Goal: Information Seeking & Learning: Learn about a topic

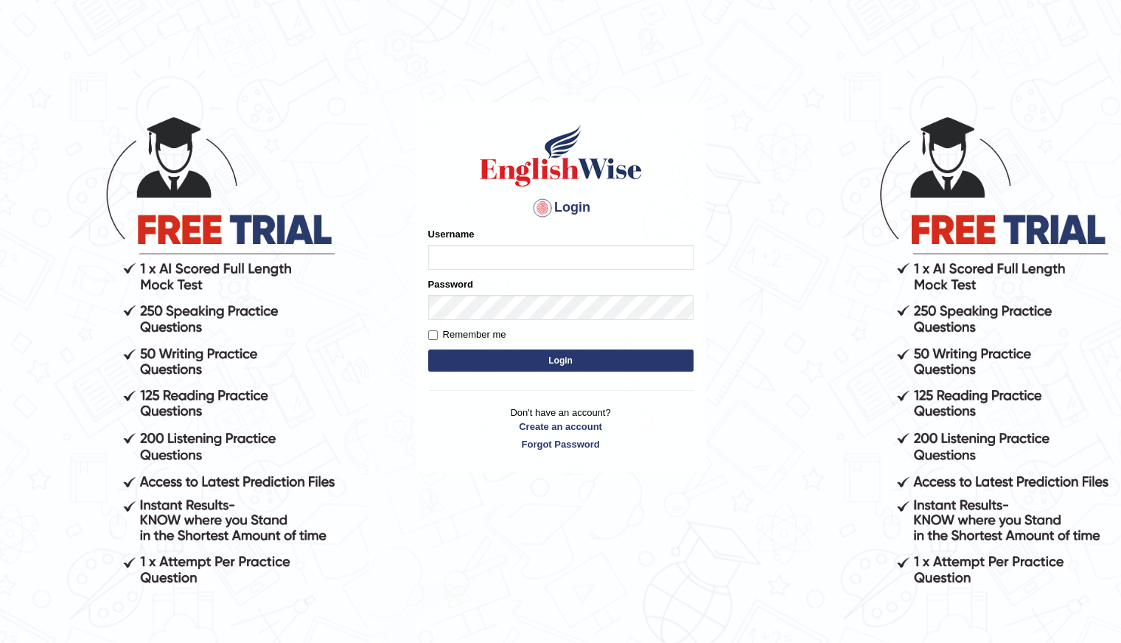
click at [481, 252] on input "Username" at bounding box center [560, 257] width 265 height 25
type input "Shani221"
click at [451, 363] on button "Login" at bounding box center [560, 360] width 265 height 22
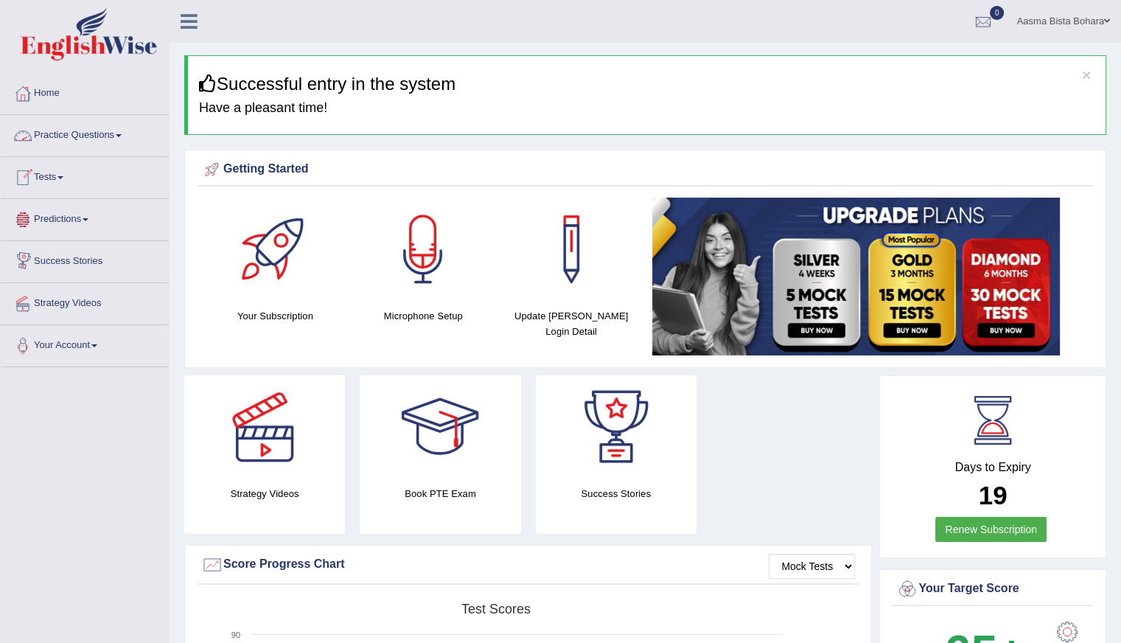
click at [79, 136] on link "Practice Questions" at bounding box center [85, 133] width 168 height 37
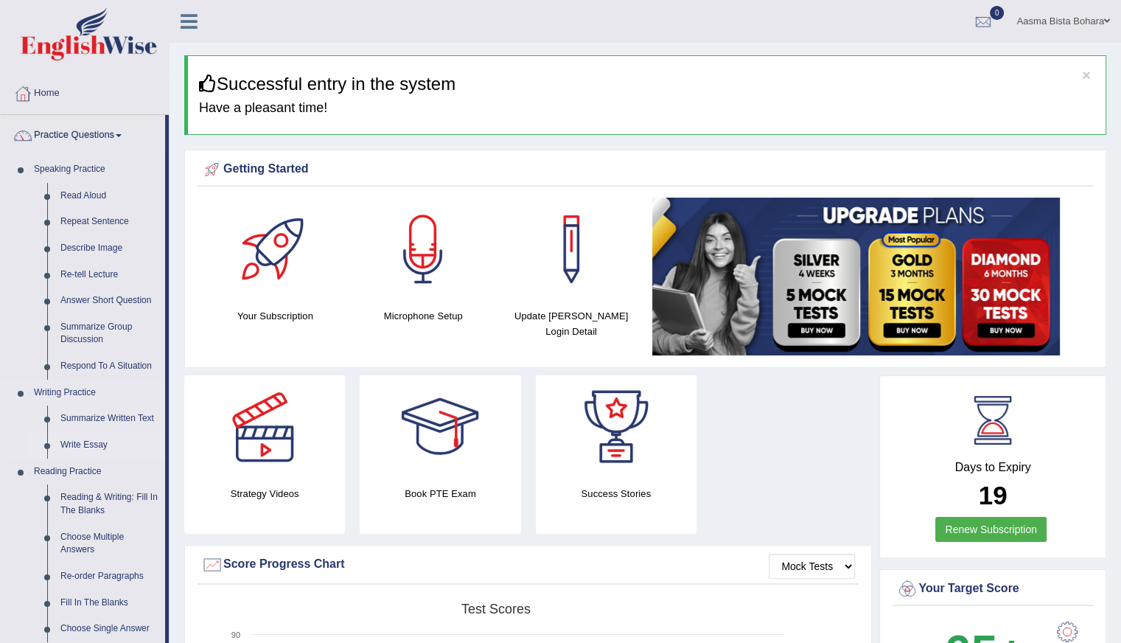
click at [93, 442] on link "Write Essay" at bounding box center [109, 445] width 111 height 27
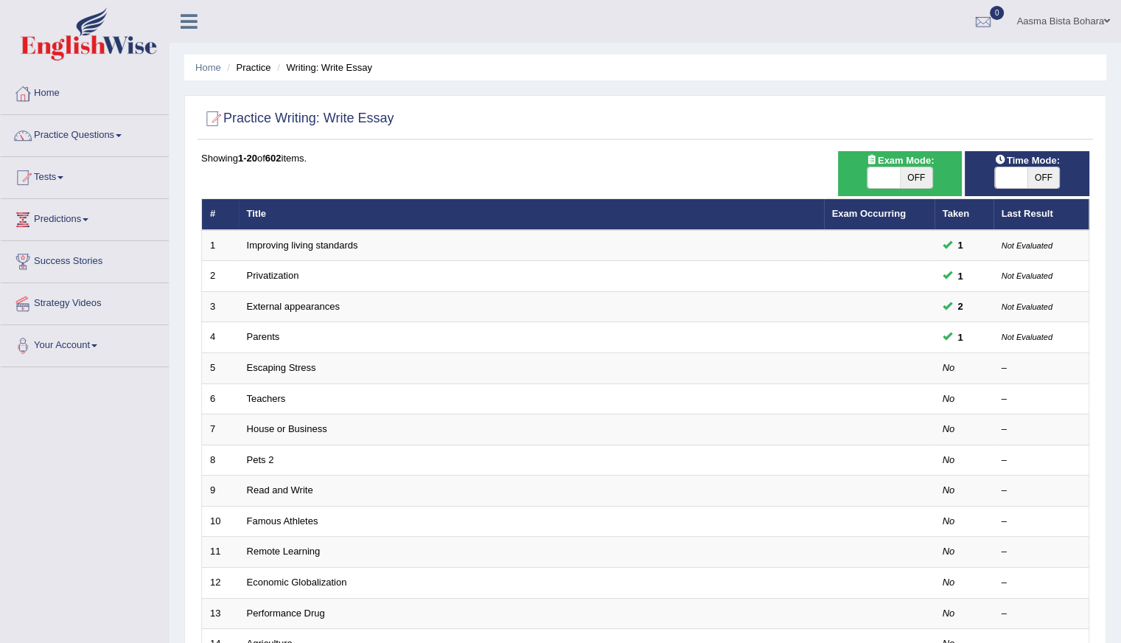
click at [1038, 173] on span "OFF" at bounding box center [1044, 177] width 32 height 21
checkbox input "true"
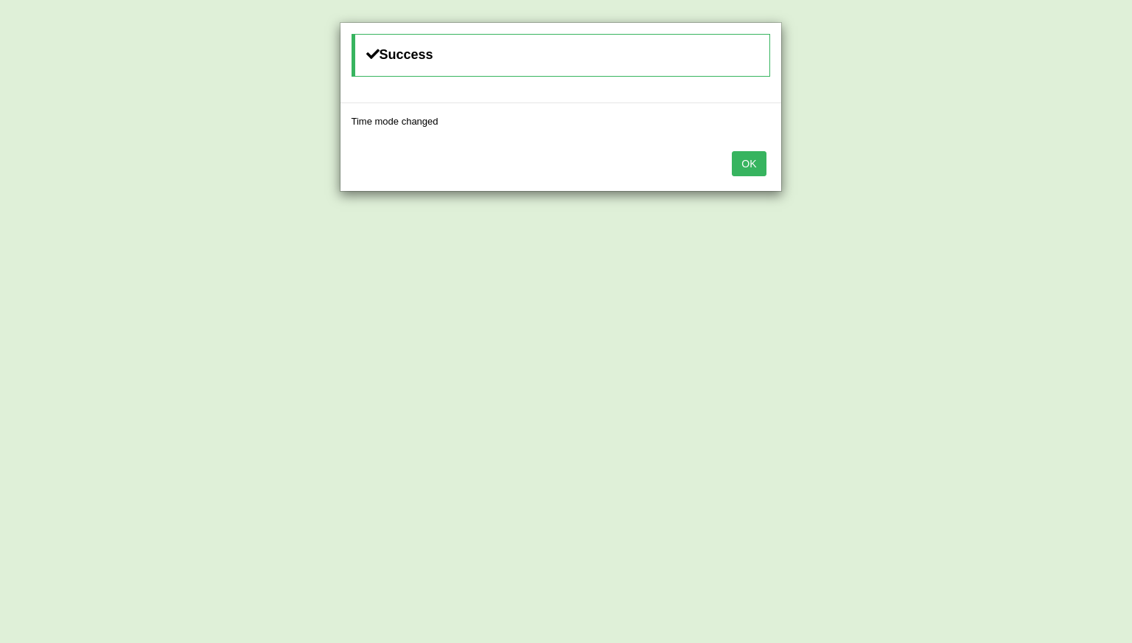
click at [745, 171] on button "OK" at bounding box center [749, 163] width 34 height 25
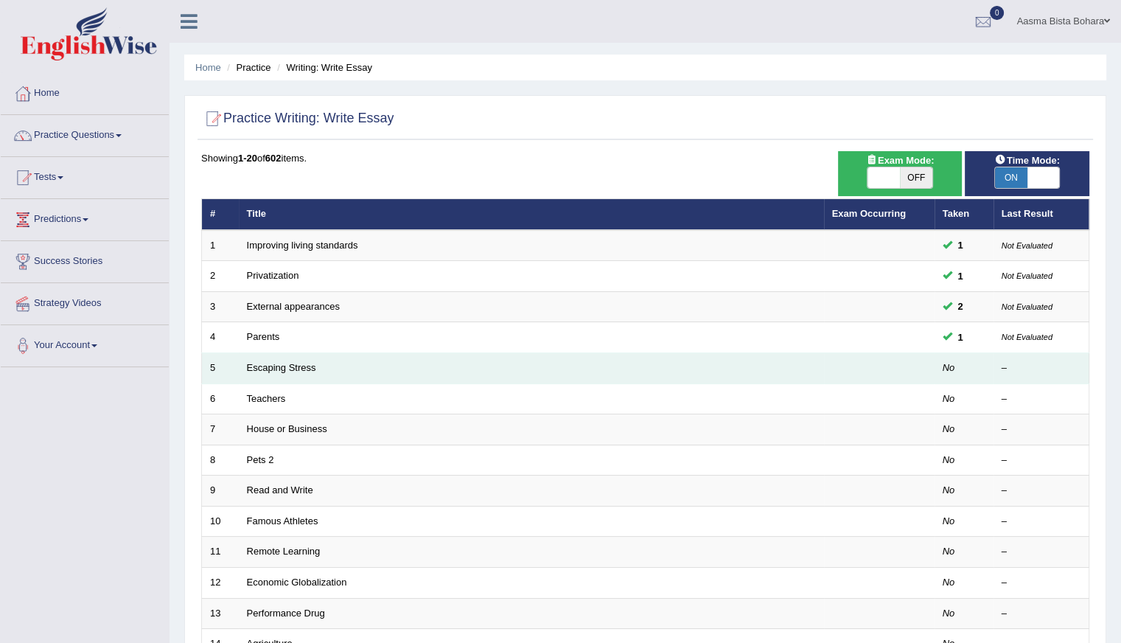
click at [304, 379] on td "Escaping Stress" at bounding box center [531, 368] width 585 height 31
click at [304, 372] on td "Escaping Stress" at bounding box center [531, 368] width 585 height 31
click at [255, 366] on link "Escaping Stress" at bounding box center [281, 367] width 69 height 11
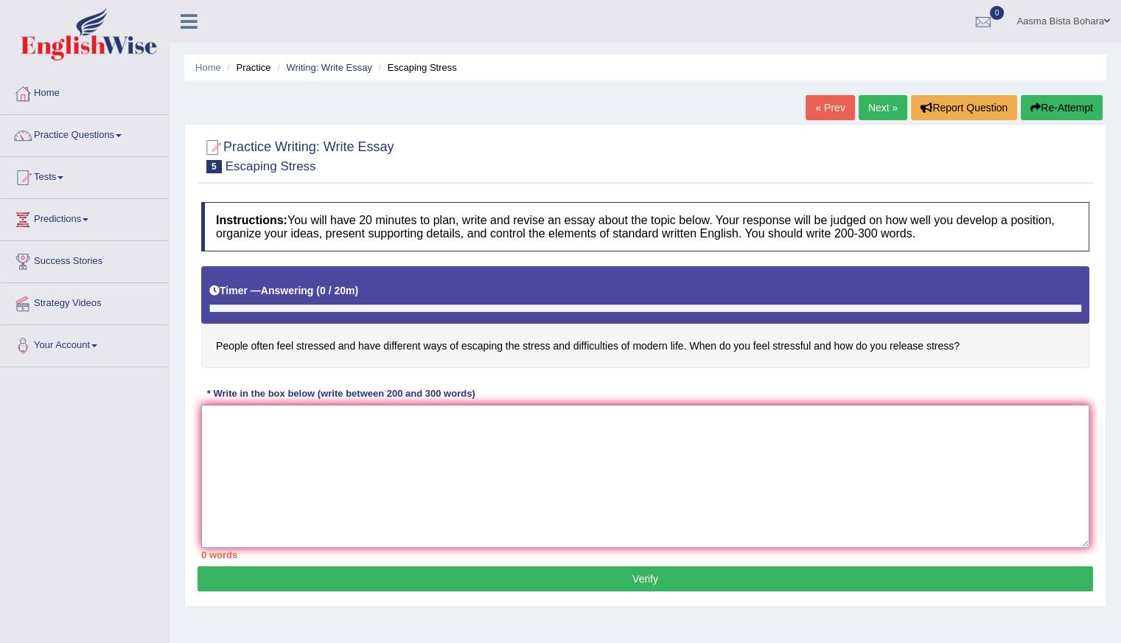
click at [298, 441] on textarea at bounding box center [645, 476] width 888 height 143
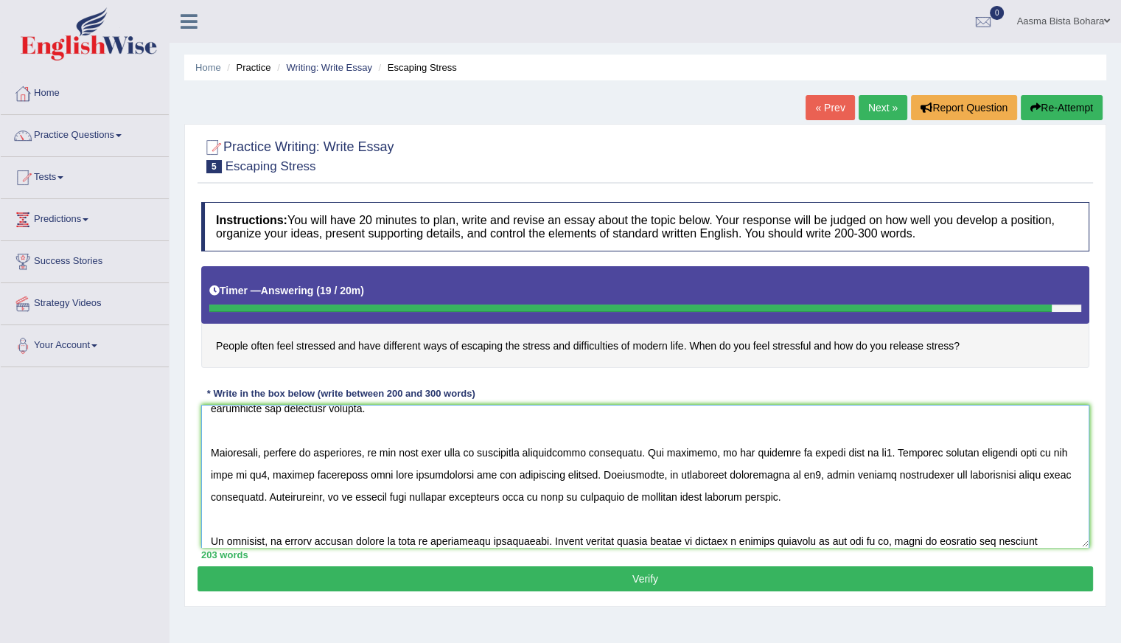
scroll to position [144, 0]
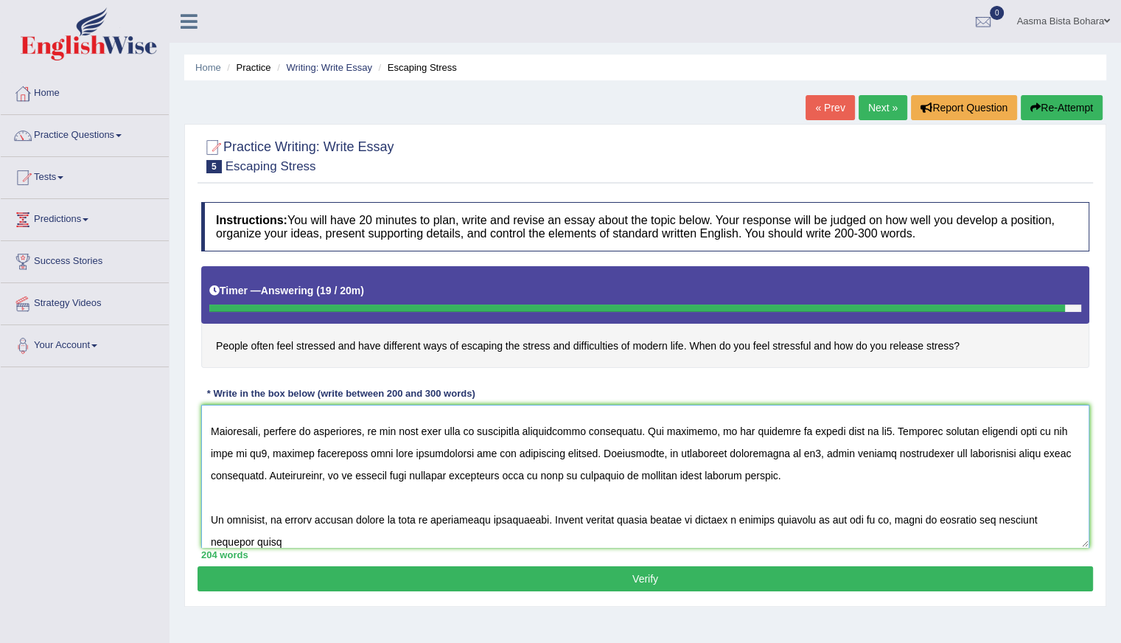
type textarea "The increasing influence of et has ignited numerous discussions. This matter is…"
click at [1069, 105] on button "Re-Attempt" at bounding box center [1062, 107] width 82 height 25
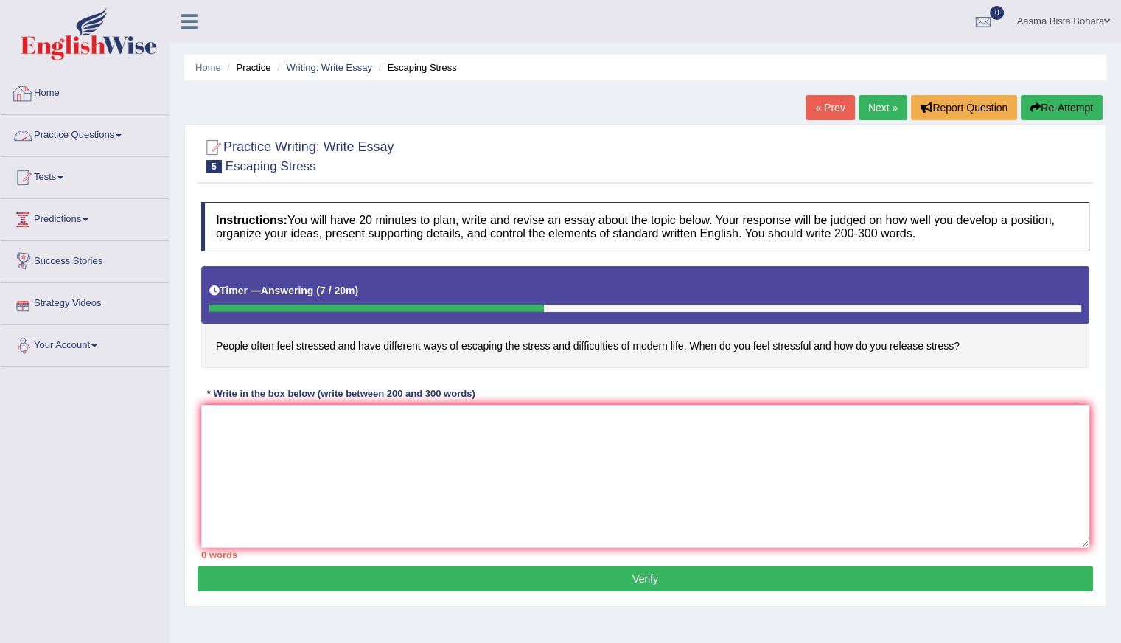
click at [47, 95] on link "Home" at bounding box center [85, 91] width 168 height 37
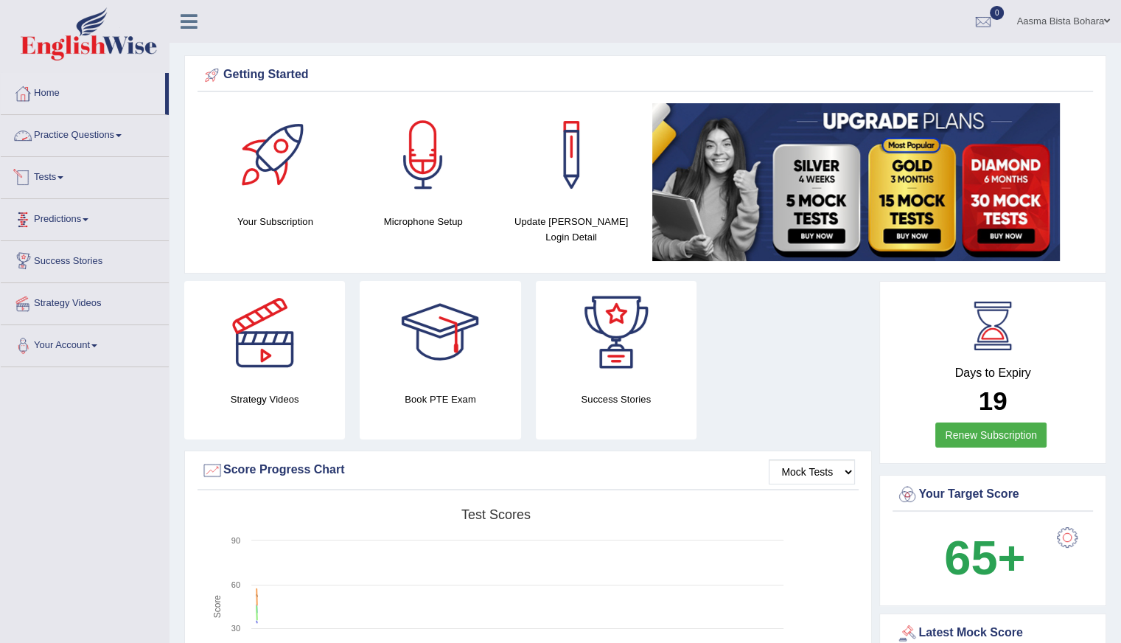
click at [65, 144] on link "Practice Questions" at bounding box center [85, 133] width 168 height 37
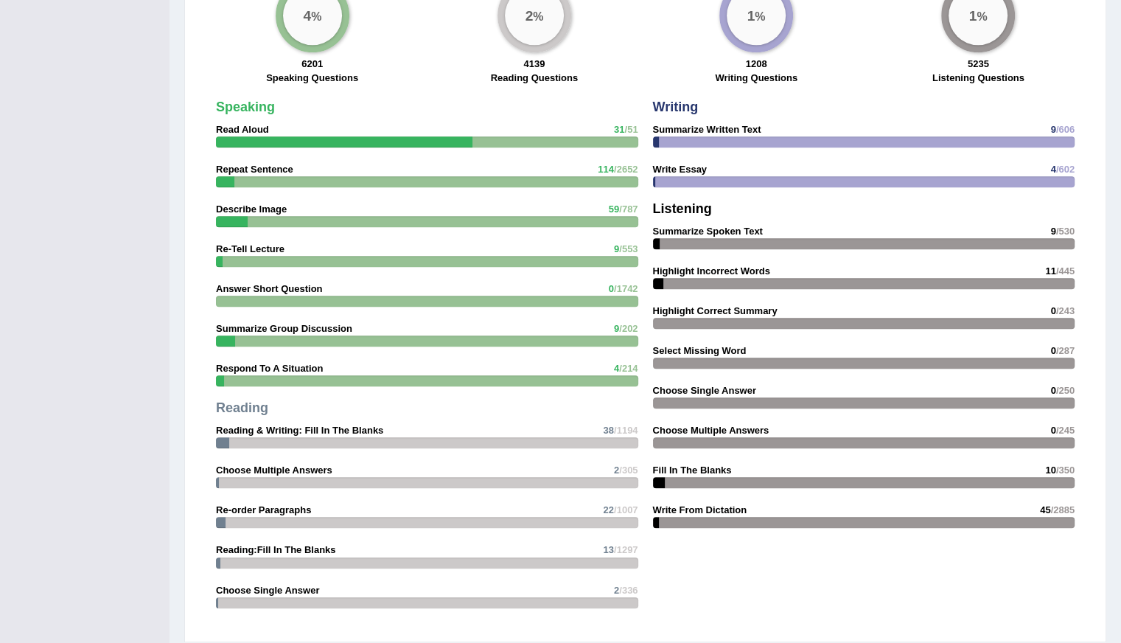
scroll to position [1180, 0]
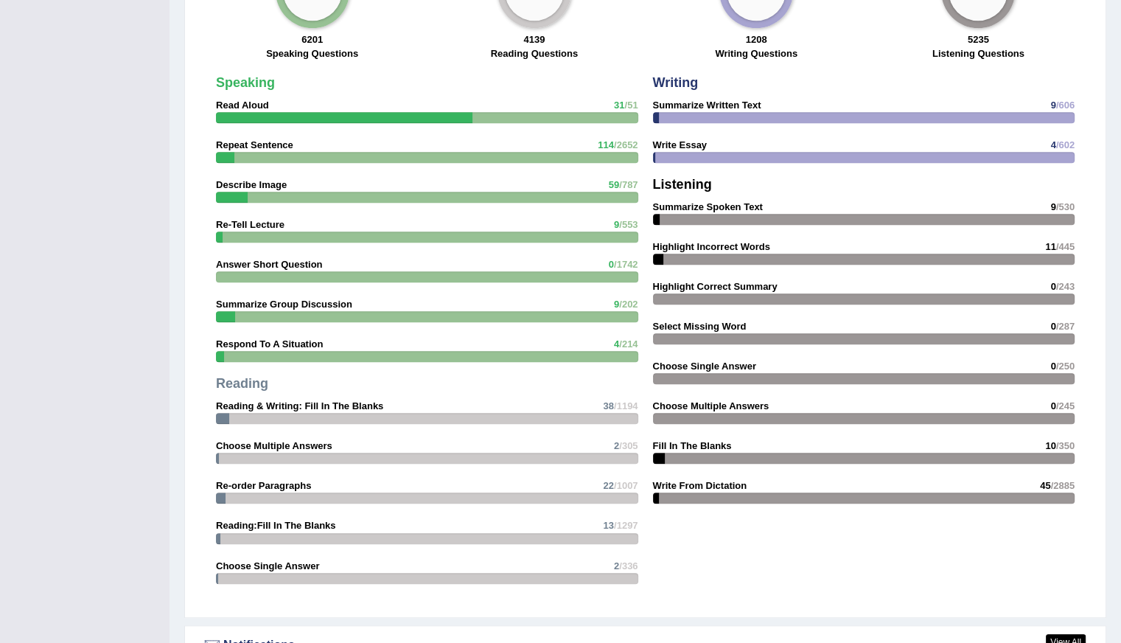
click at [265, 525] on strong "Reading:Fill In The Blanks" at bounding box center [276, 525] width 120 height 11
click at [268, 520] on strong "Reading:Fill In The Blanks" at bounding box center [276, 525] width 120 height 11
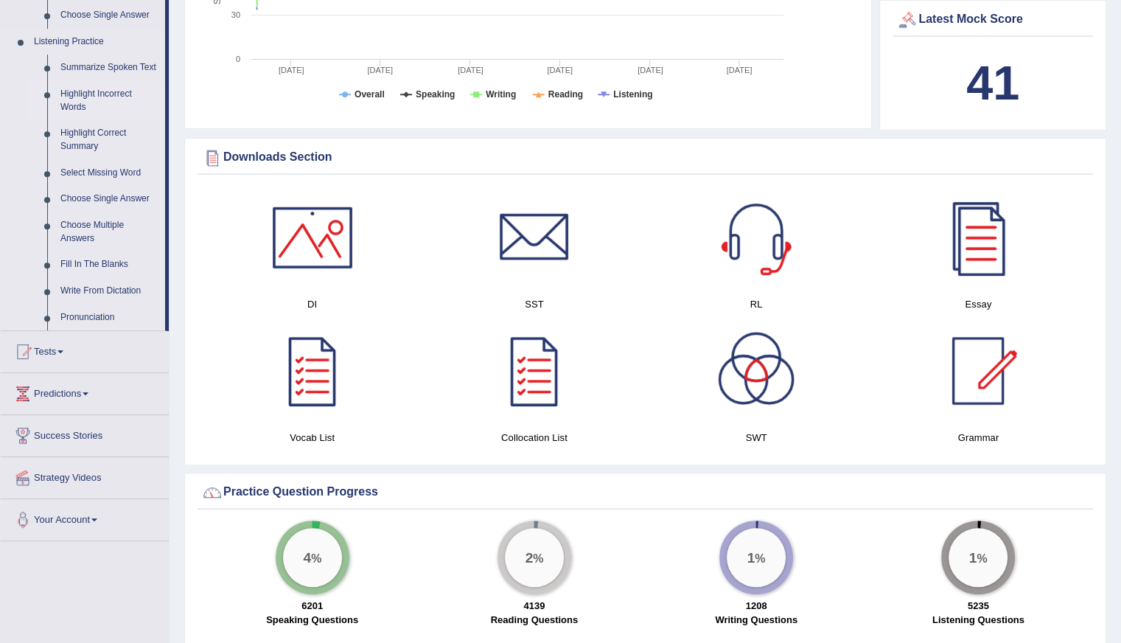
scroll to position [590, 0]
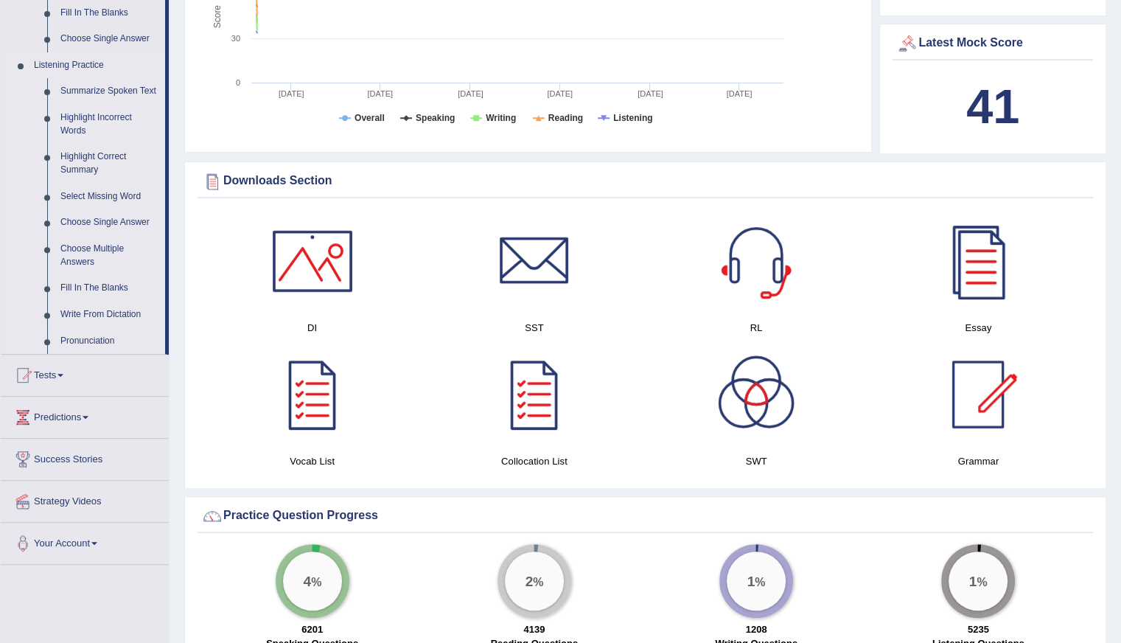
click at [77, 126] on link "Highlight Incorrect Words" at bounding box center [109, 124] width 111 height 39
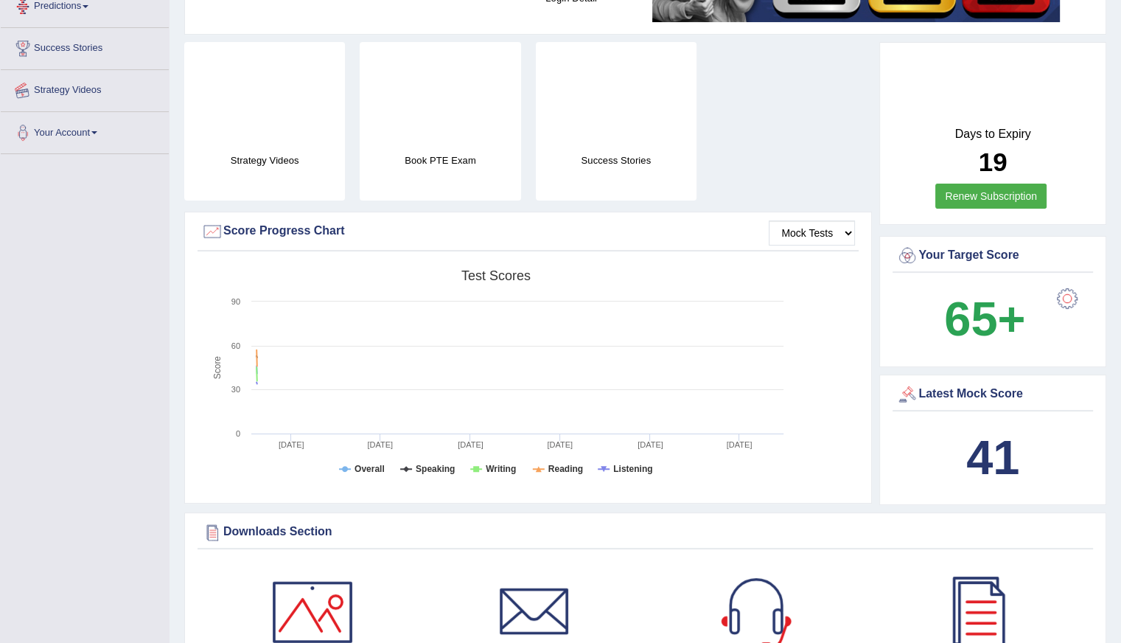
scroll to position [403, 0]
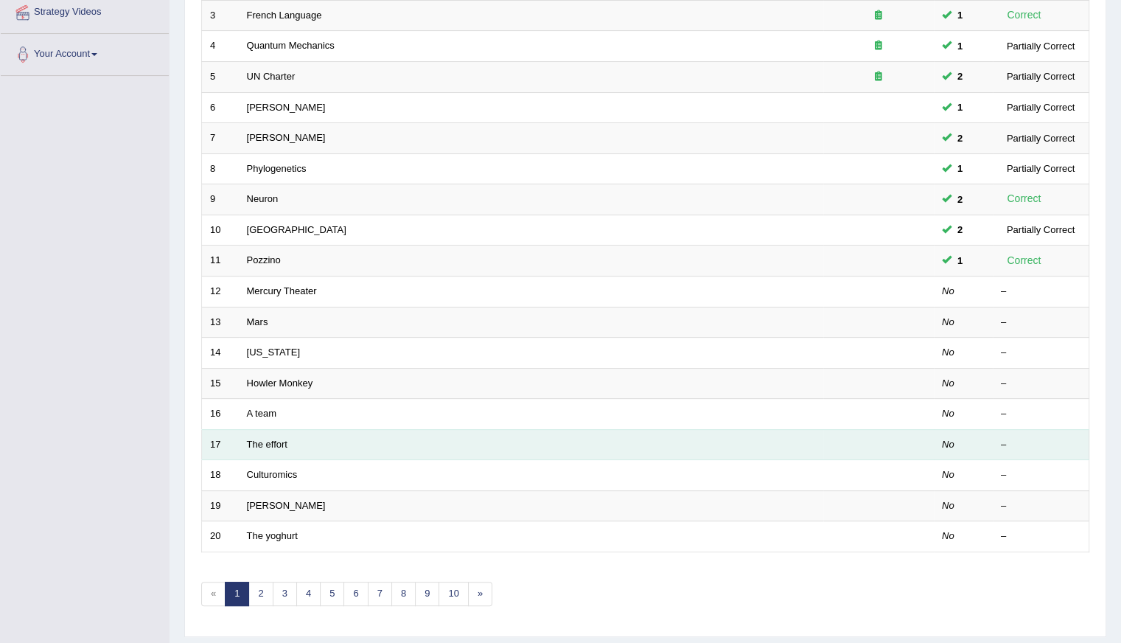
scroll to position [295, 0]
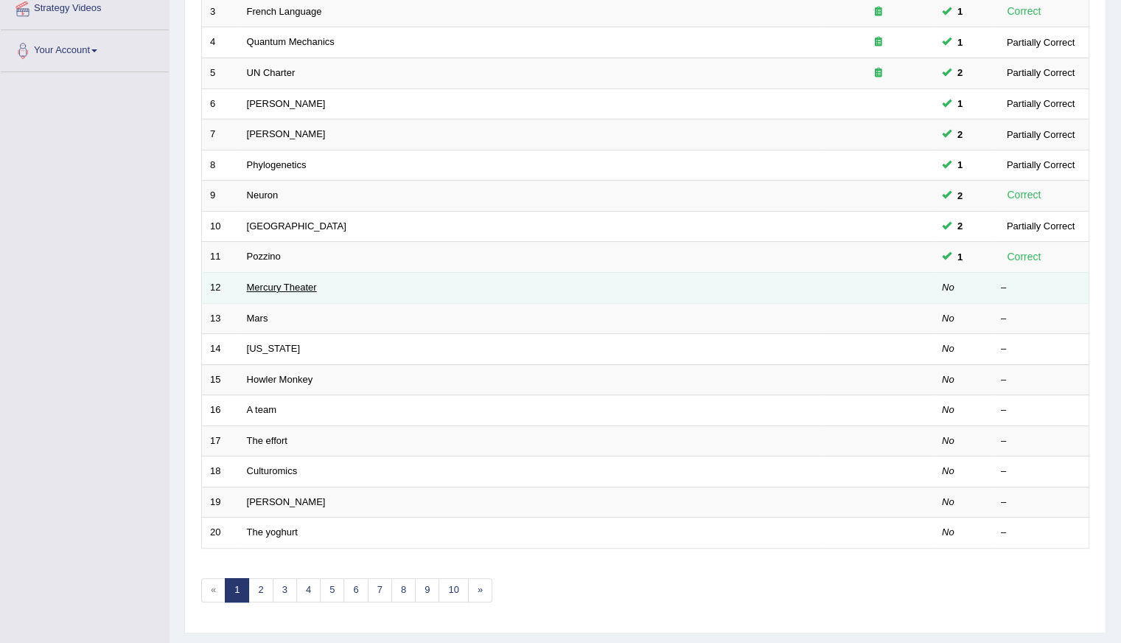
click at [248, 288] on link "Mercury Theater" at bounding box center [282, 287] width 70 height 11
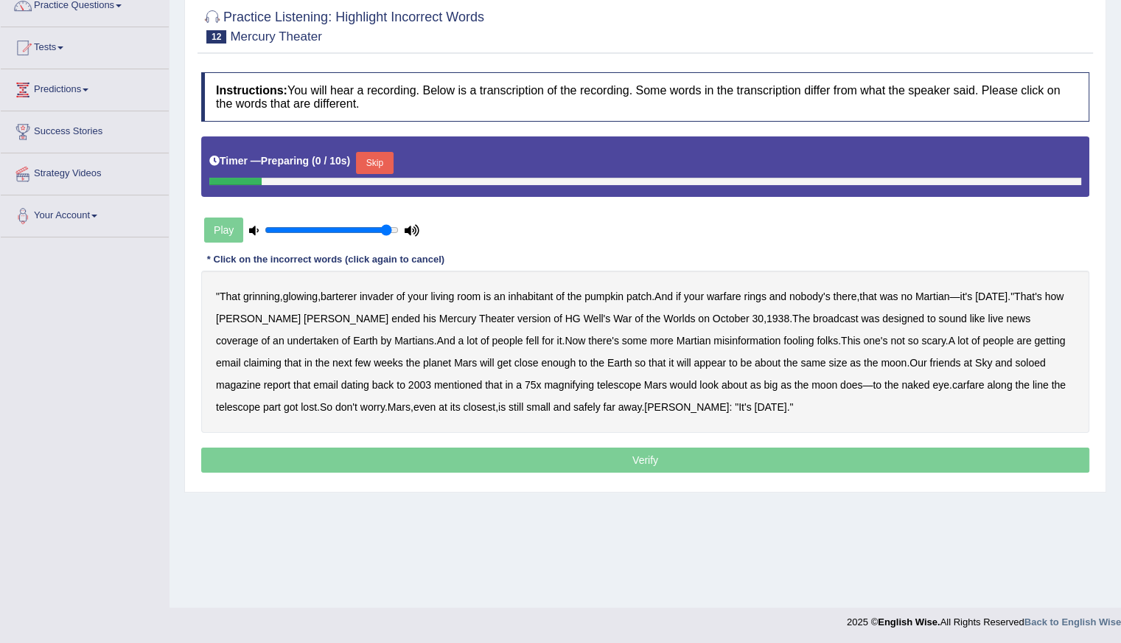
scroll to position [131, 0]
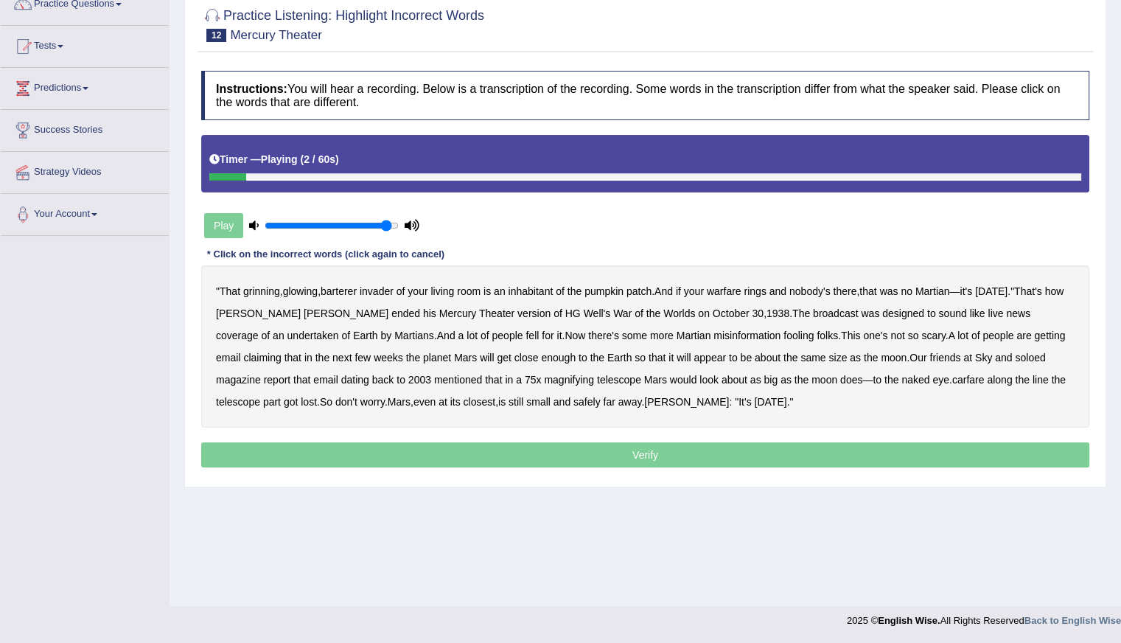
click at [342, 285] on b "barterer" at bounding box center [339, 291] width 36 height 12
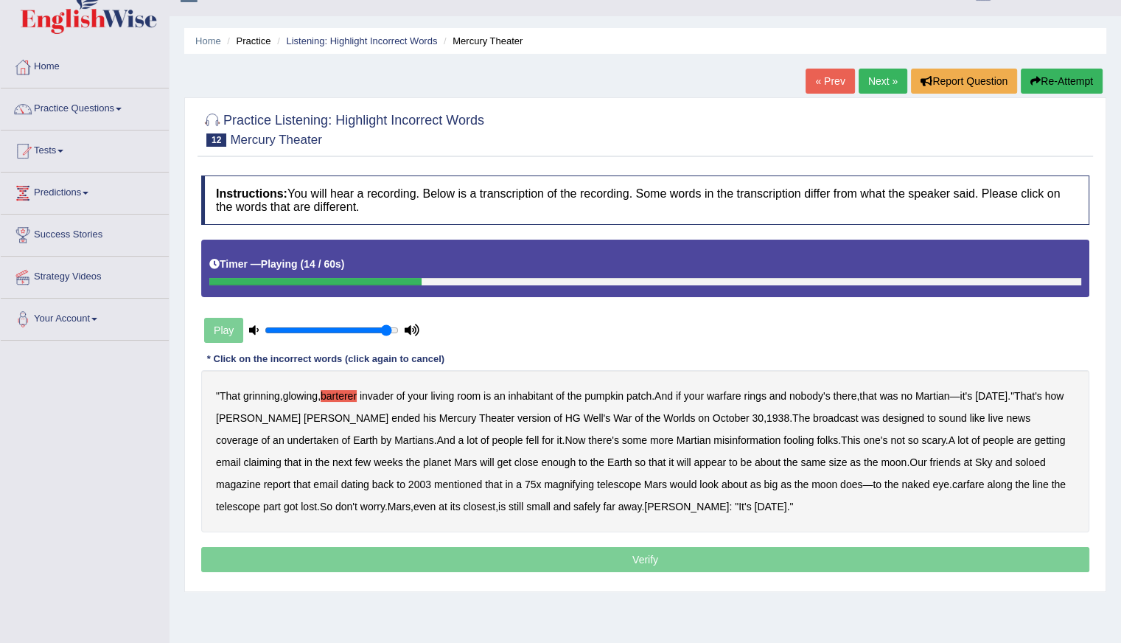
scroll to position [0, 0]
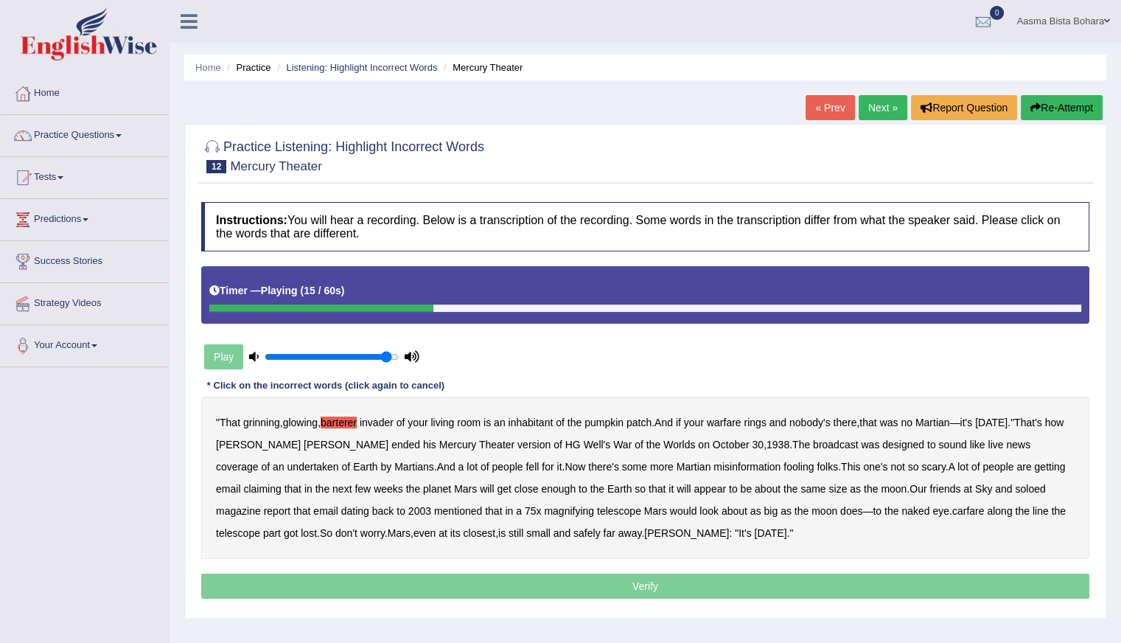
click at [1045, 105] on button "Re-Attempt" at bounding box center [1062, 107] width 82 height 25
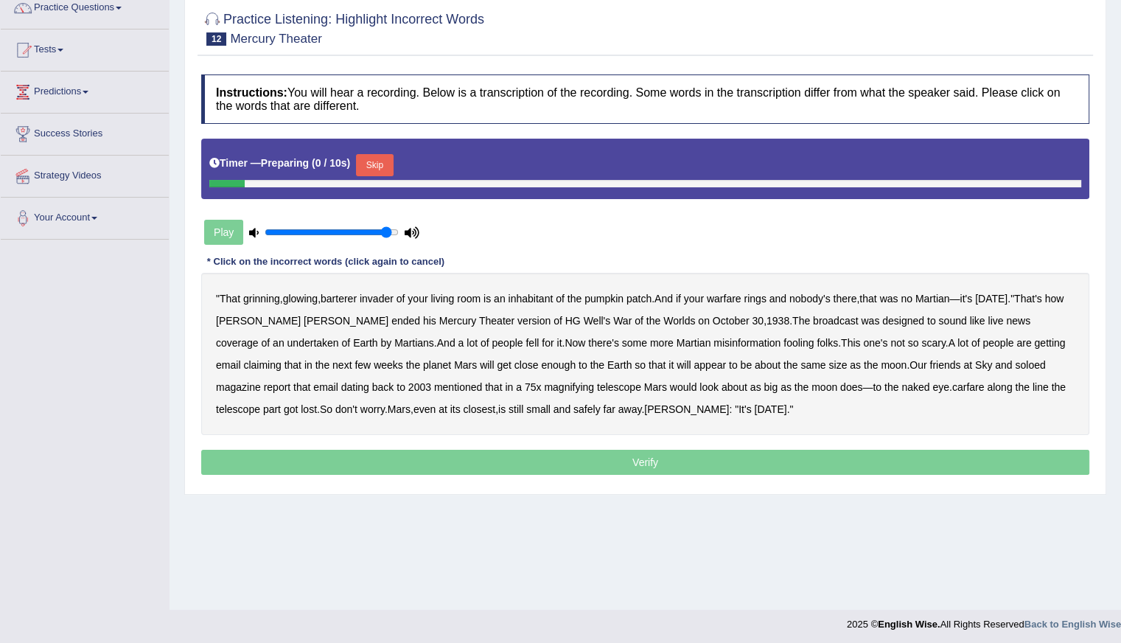
scroll to position [131, 0]
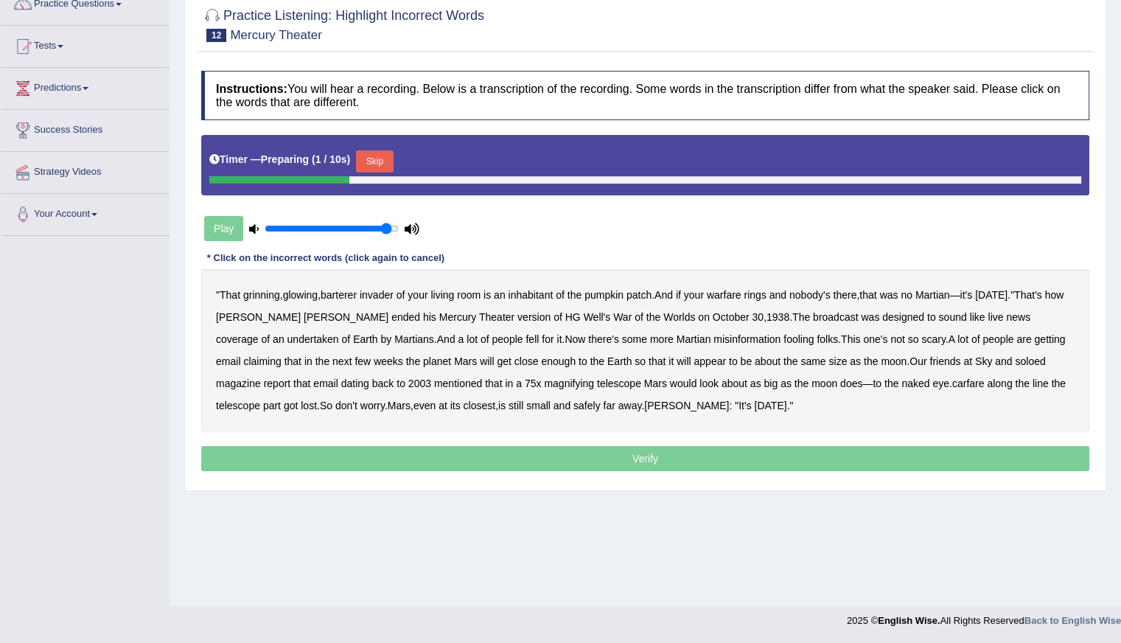
click at [381, 156] on button "Skip" at bounding box center [374, 161] width 37 height 22
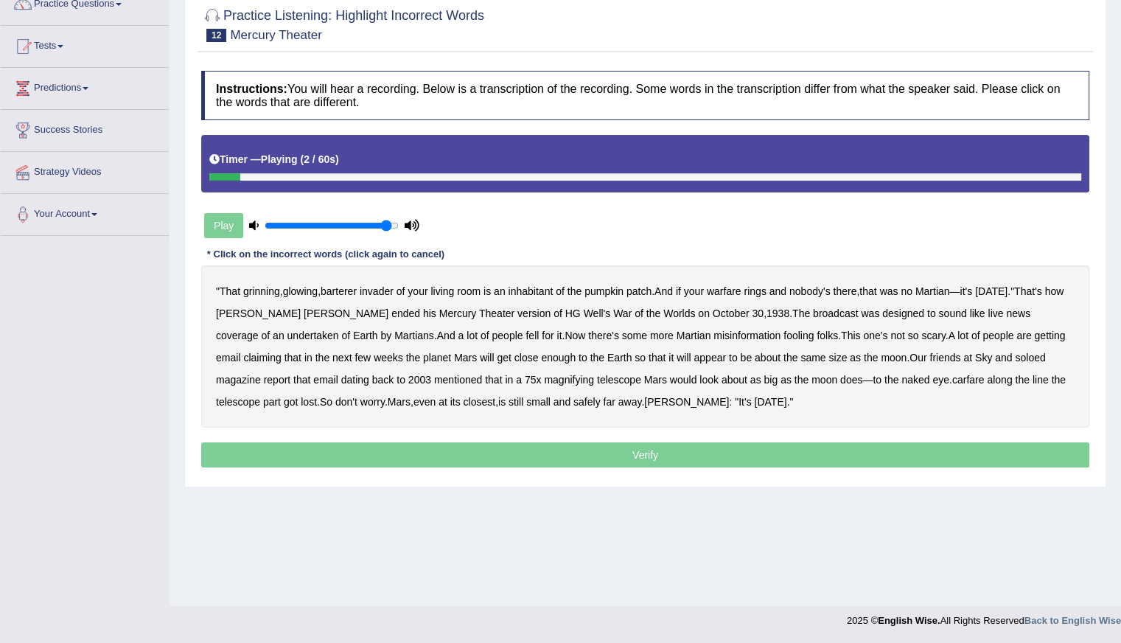
click at [338, 293] on b "barterer" at bounding box center [339, 291] width 36 height 12
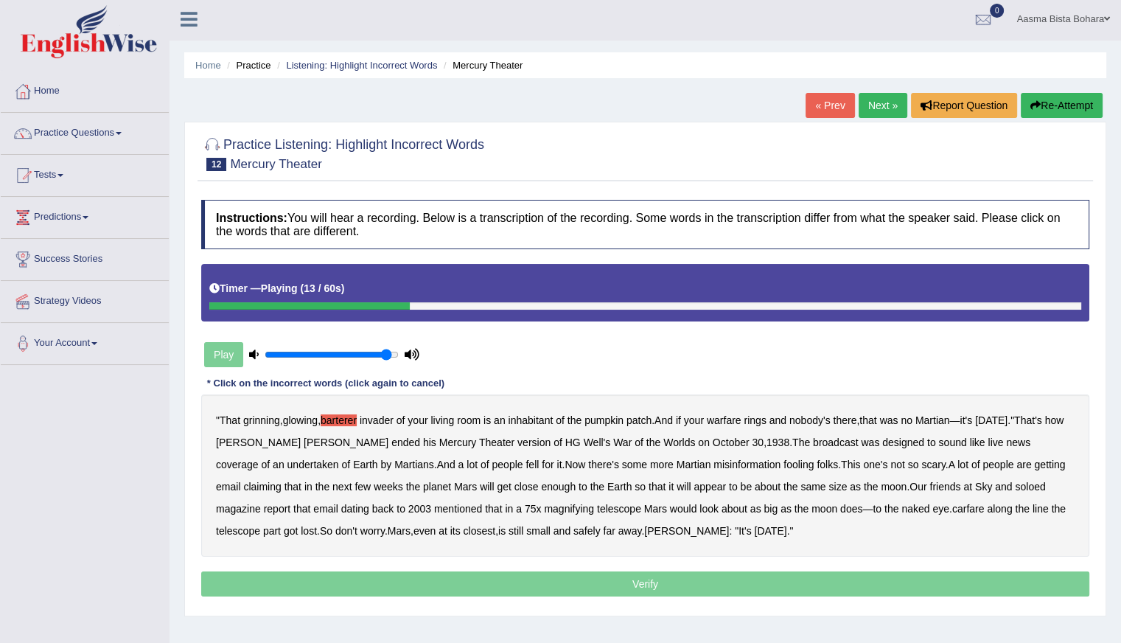
scroll to position [0, 0]
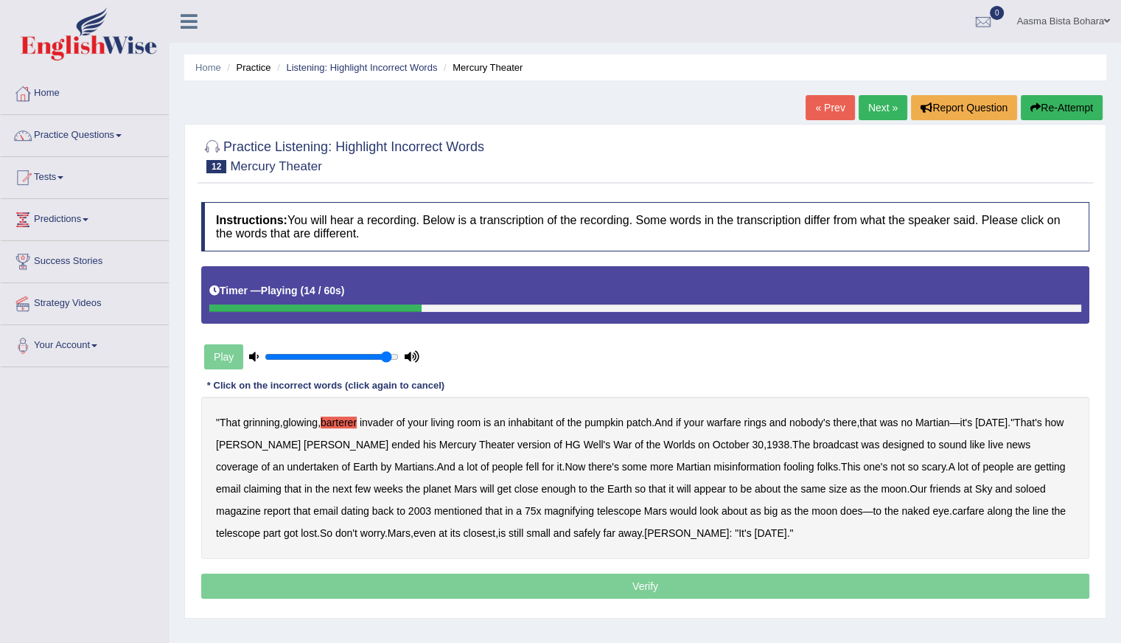
click at [1073, 113] on button "Re-Attempt" at bounding box center [1062, 107] width 82 height 25
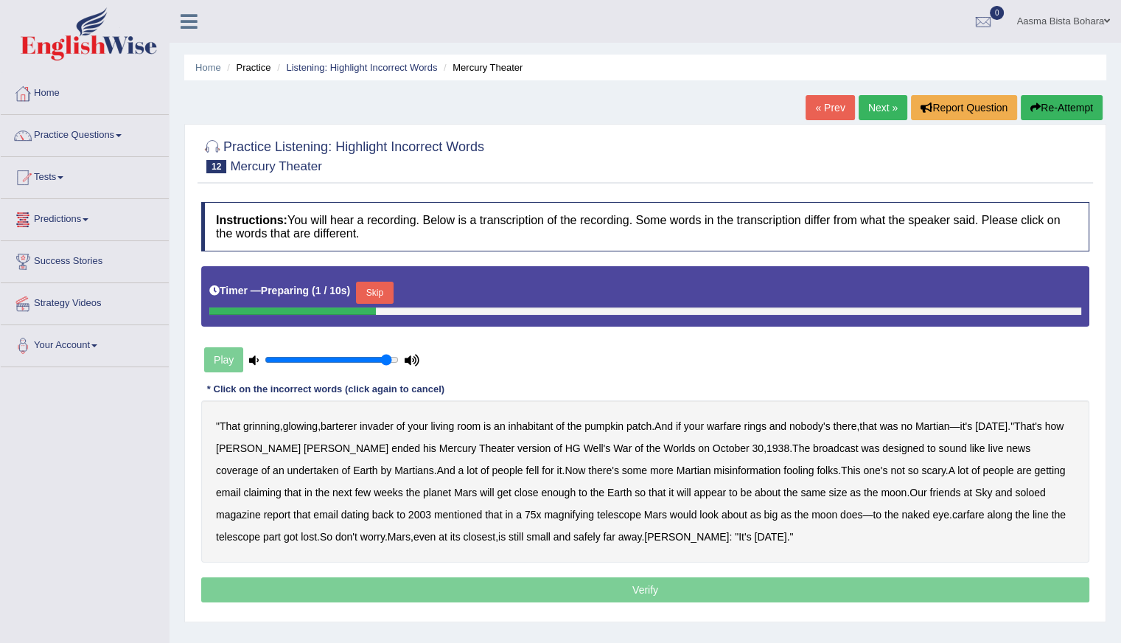
click at [393, 287] on button "Skip" at bounding box center [374, 293] width 37 height 22
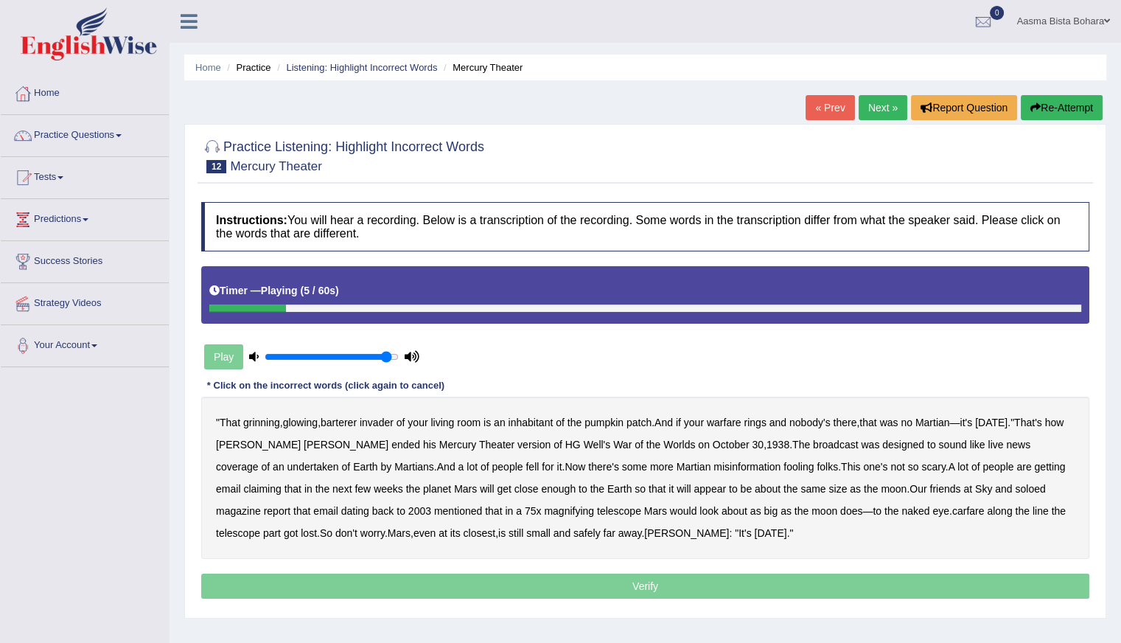
click at [344, 425] on b "barterer" at bounding box center [339, 423] width 36 height 12
click at [1056, 102] on button "Re-Attempt" at bounding box center [1062, 107] width 82 height 25
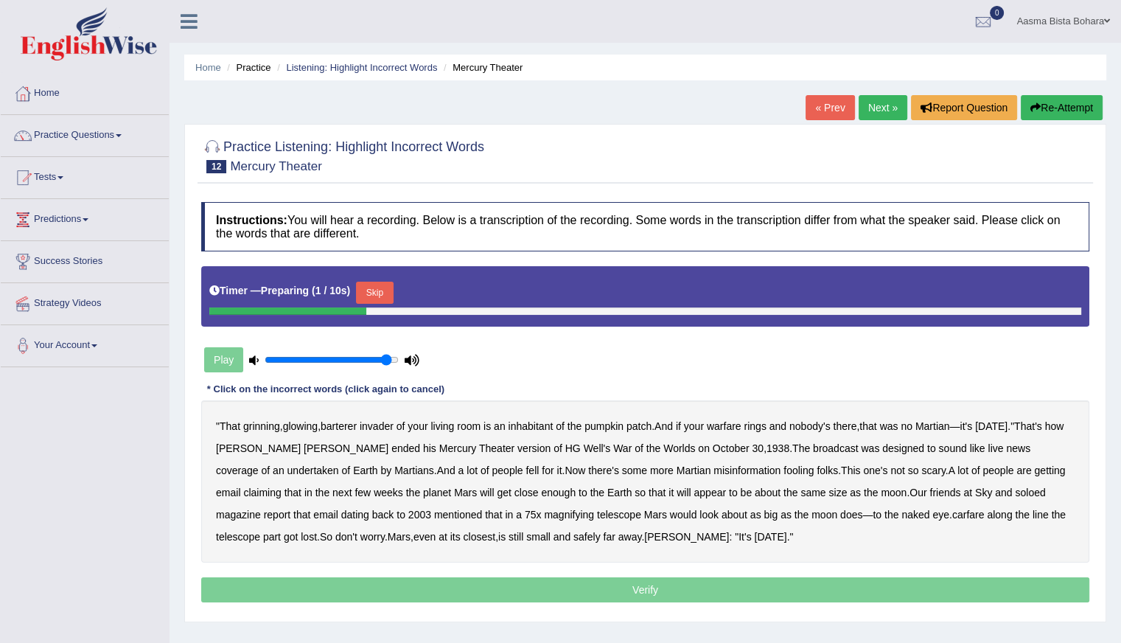
click at [379, 285] on button "Skip" at bounding box center [374, 293] width 37 height 22
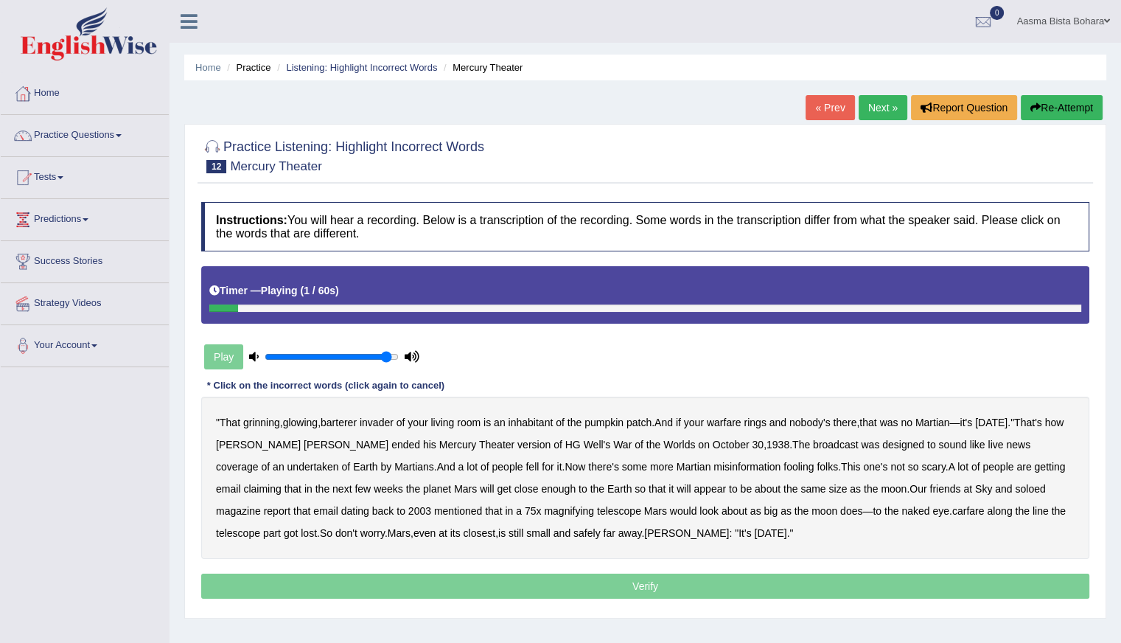
click at [343, 422] on b "barterer" at bounding box center [339, 423] width 36 height 12
click at [736, 420] on b "warfare" at bounding box center [724, 423] width 35 height 12
click at [939, 419] on b "Martian" at bounding box center [933, 423] width 35 height 12
click at [339, 461] on b "undertaken" at bounding box center [314, 467] width 52 height 12
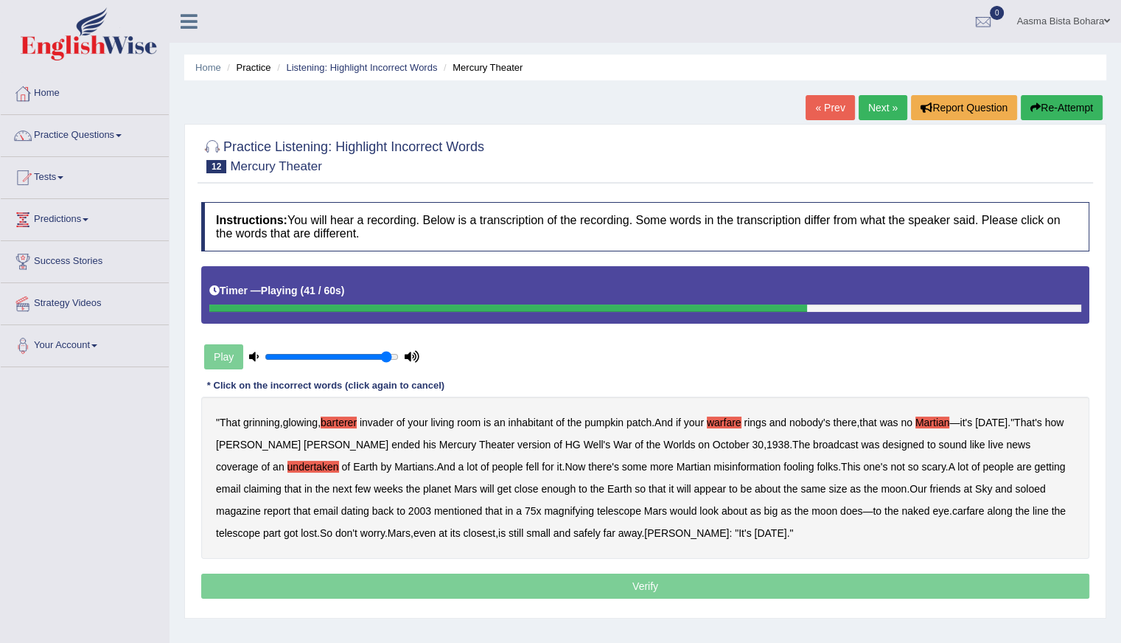
click at [1015, 492] on b "soloed" at bounding box center [1030, 489] width 30 height 12
click at [952, 509] on b "carfare" at bounding box center [968, 511] width 32 height 12
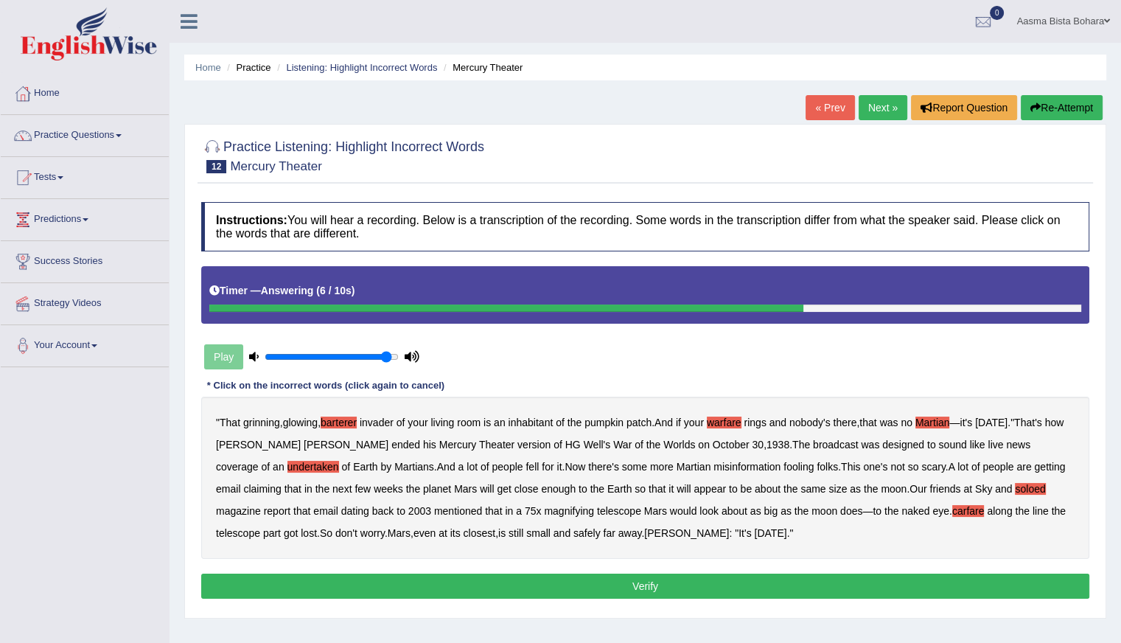
click at [754, 534] on b "Halloween" at bounding box center [770, 533] width 32 height 12
click at [643, 588] on button "Verify" at bounding box center [645, 586] width 888 height 25
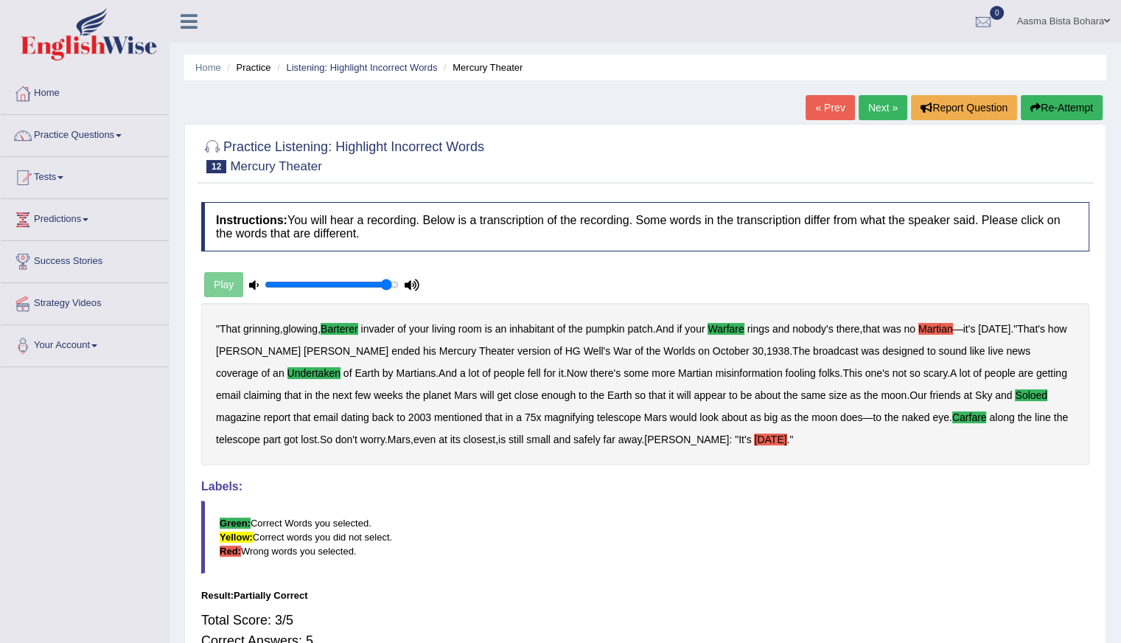
click at [874, 102] on link "Next »" at bounding box center [883, 107] width 49 height 25
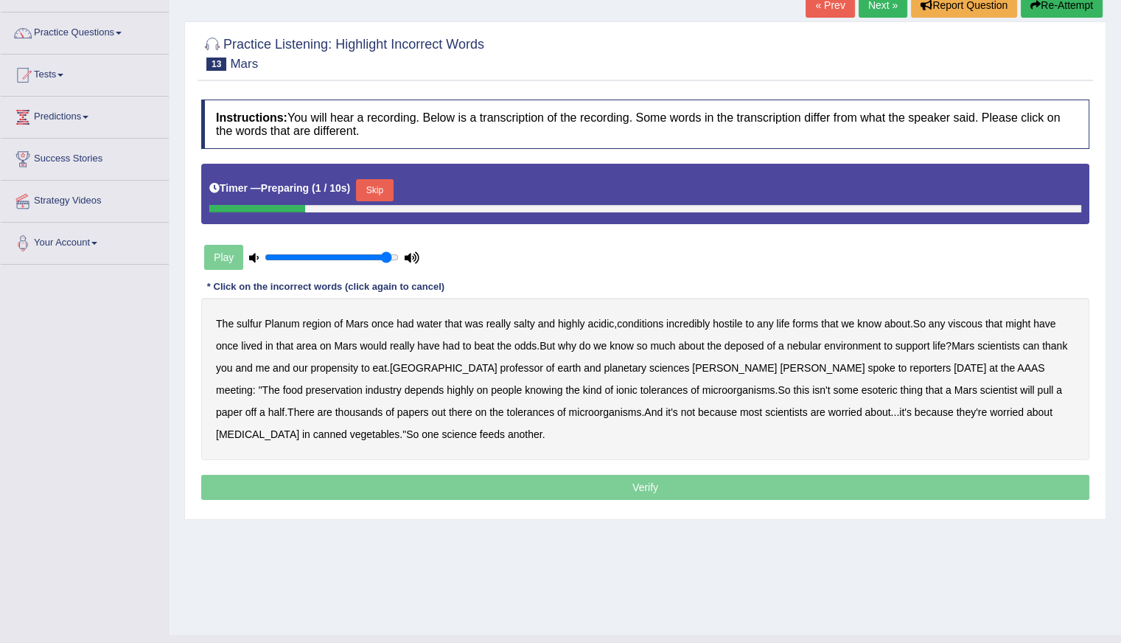
scroll to position [131, 0]
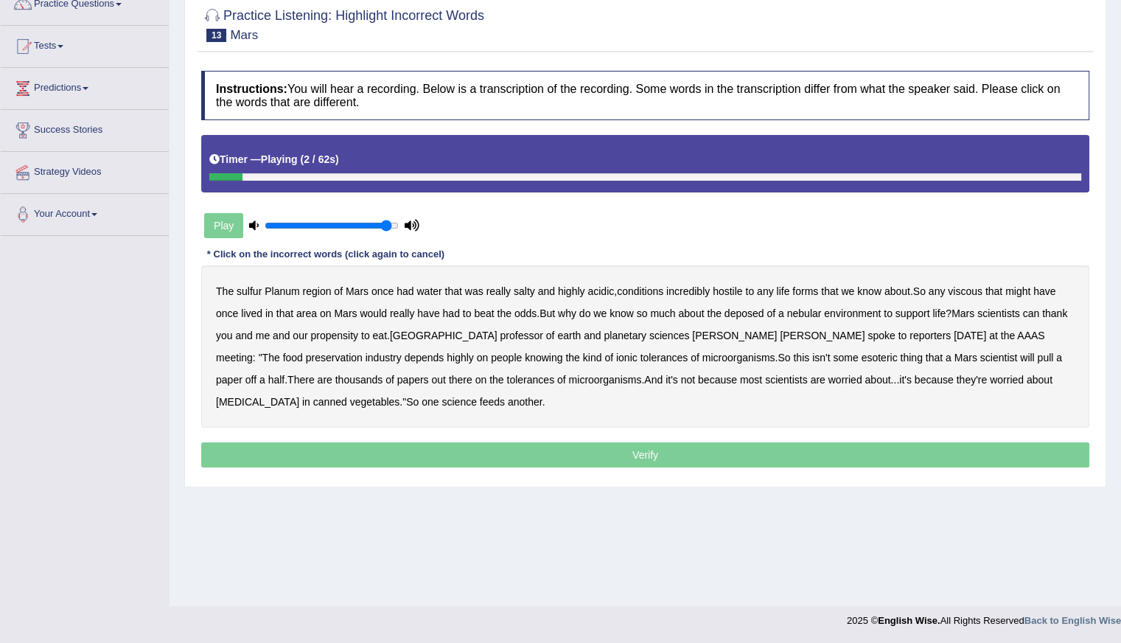
click at [246, 290] on b "sulfur" at bounding box center [249, 291] width 25 height 12
click at [976, 293] on b "viscous" at bounding box center [965, 291] width 35 height 12
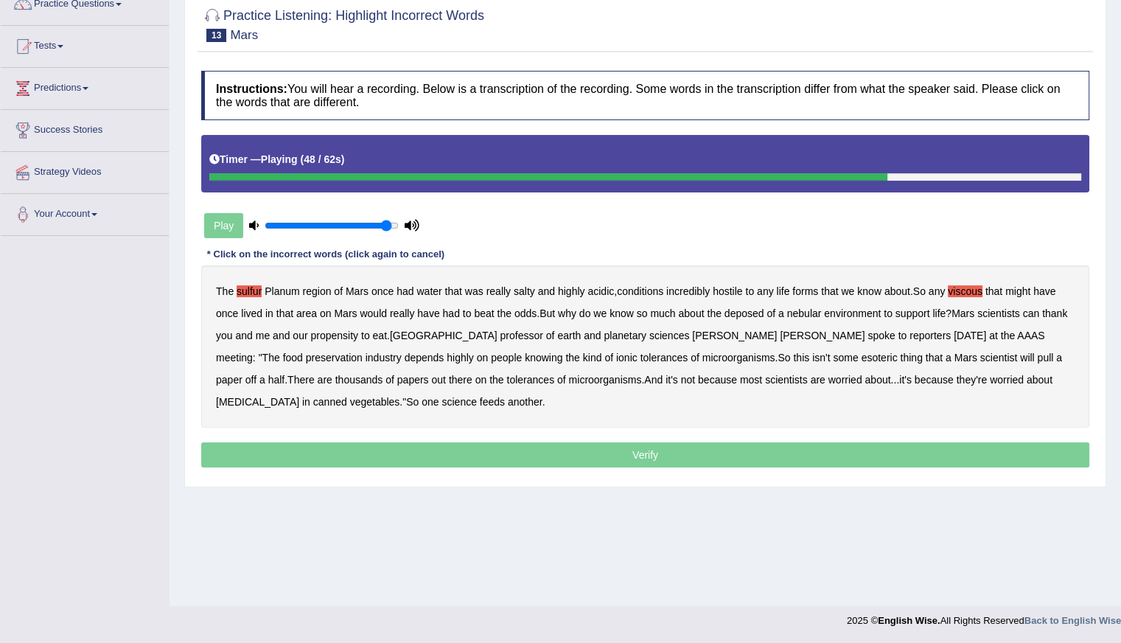
click at [383, 374] on b "thousands" at bounding box center [359, 380] width 48 height 12
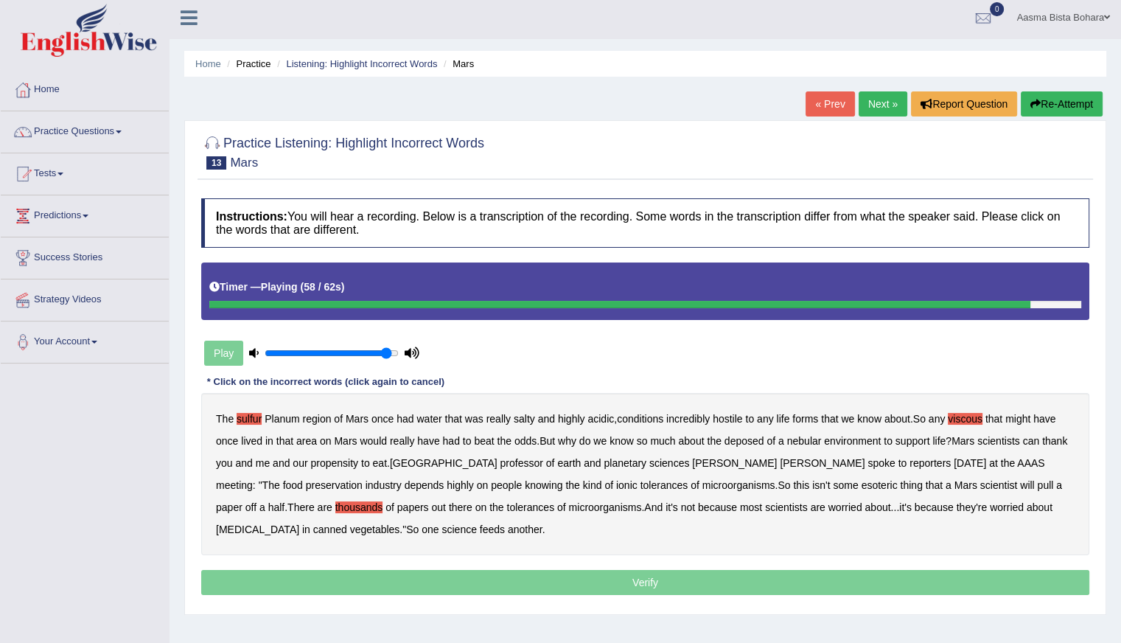
scroll to position [0, 0]
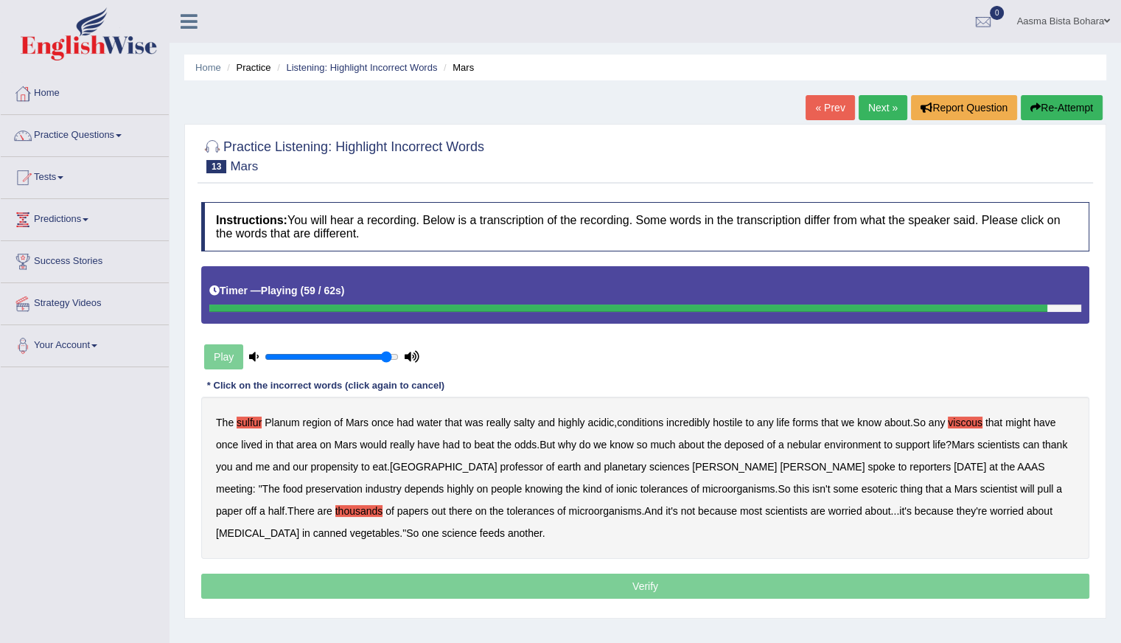
click at [1070, 109] on button "Re-Attempt" at bounding box center [1062, 107] width 82 height 25
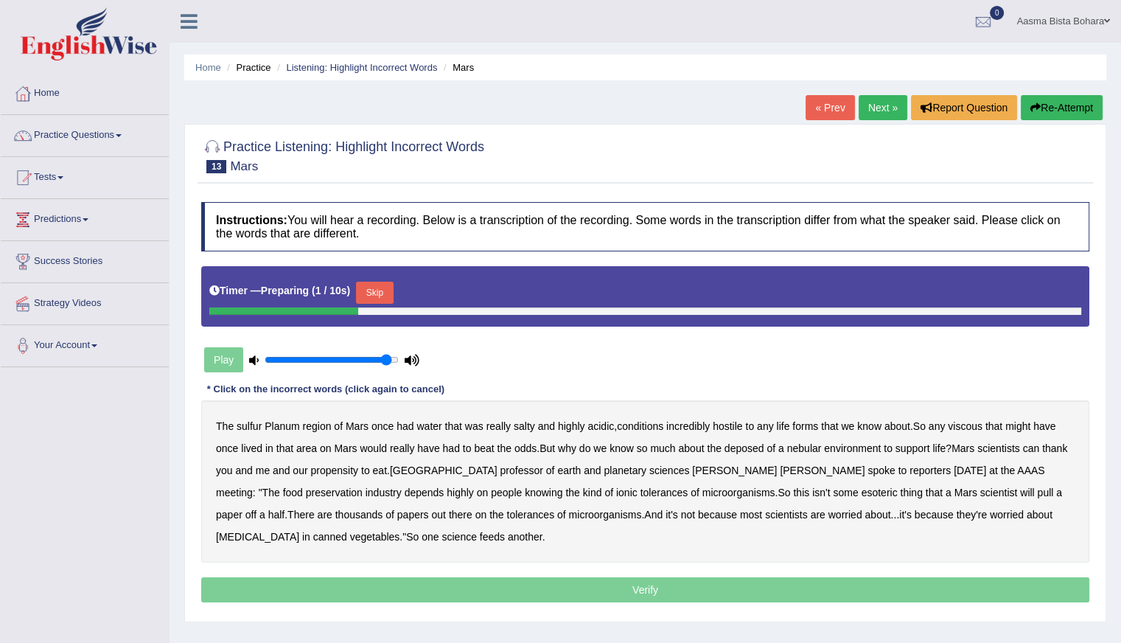
click at [377, 285] on button "Skip" at bounding box center [374, 293] width 37 height 22
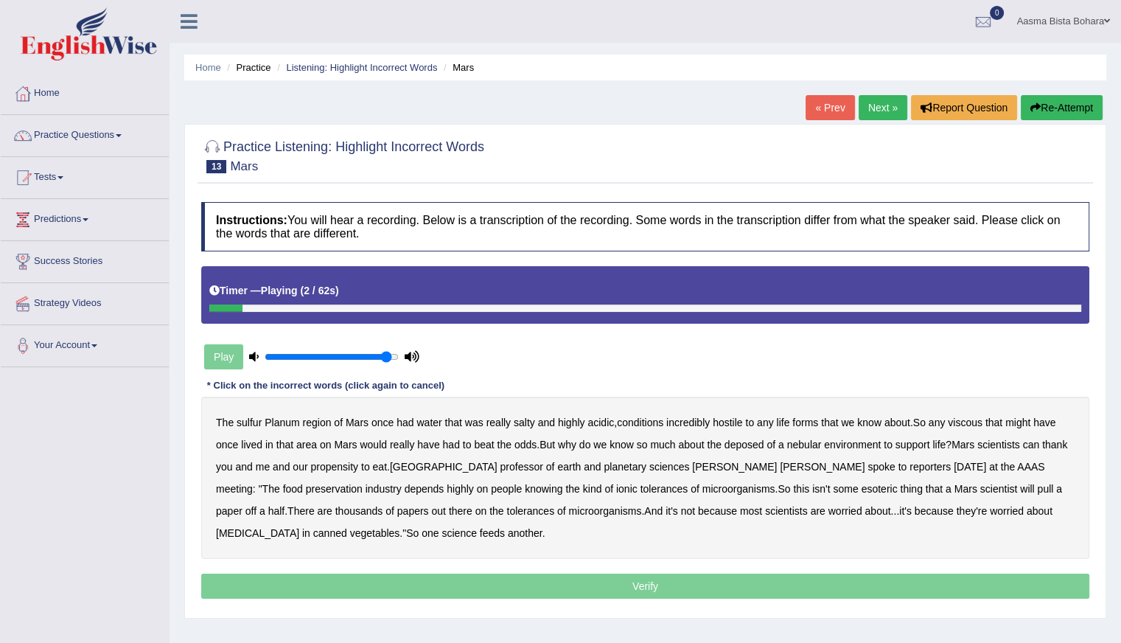
click at [249, 419] on b "sulfur" at bounding box center [249, 423] width 25 height 12
click at [972, 425] on b "viscous" at bounding box center [965, 423] width 35 height 12
click at [532, 445] on b "odds" at bounding box center [526, 445] width 22 height 12
click at [486, 446] on b "beat" at bounding box center [484, 445] width 20 height 12
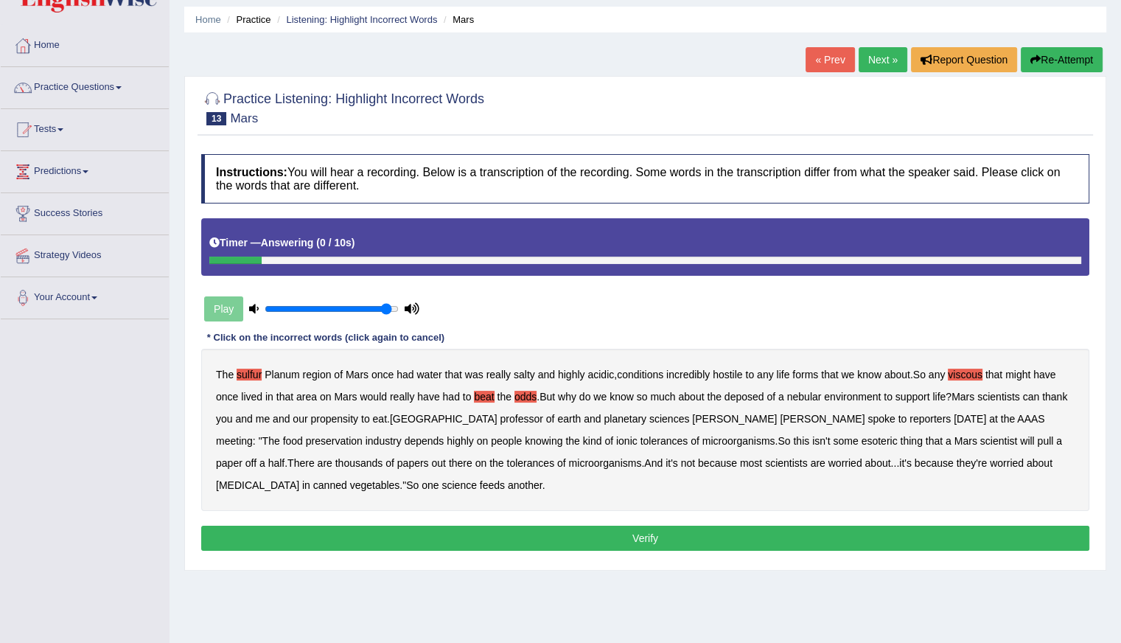
scroll to position [74, 0]
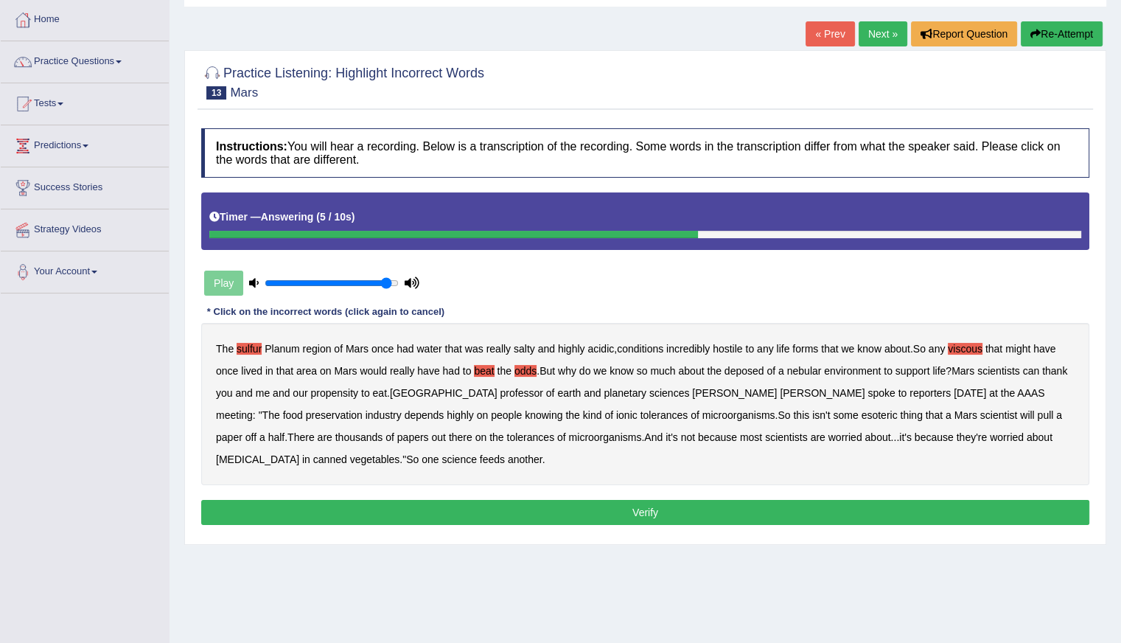
click at [616, 505] on button "Verify" at bounding box center [645, 512] width 888 height 25
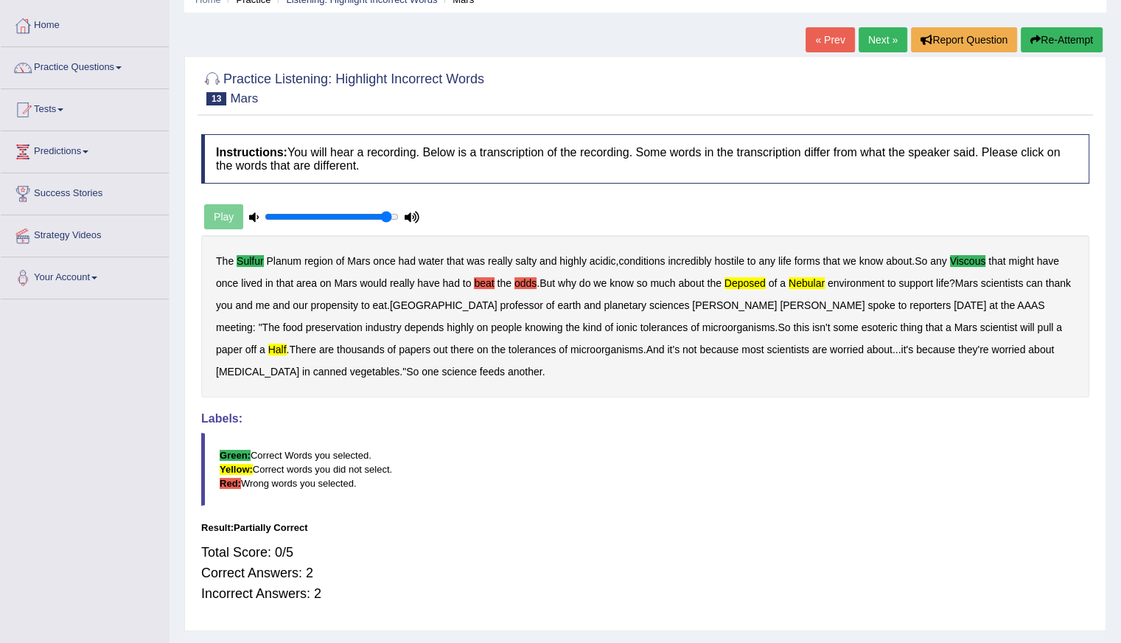
scroll to position [0, 0]
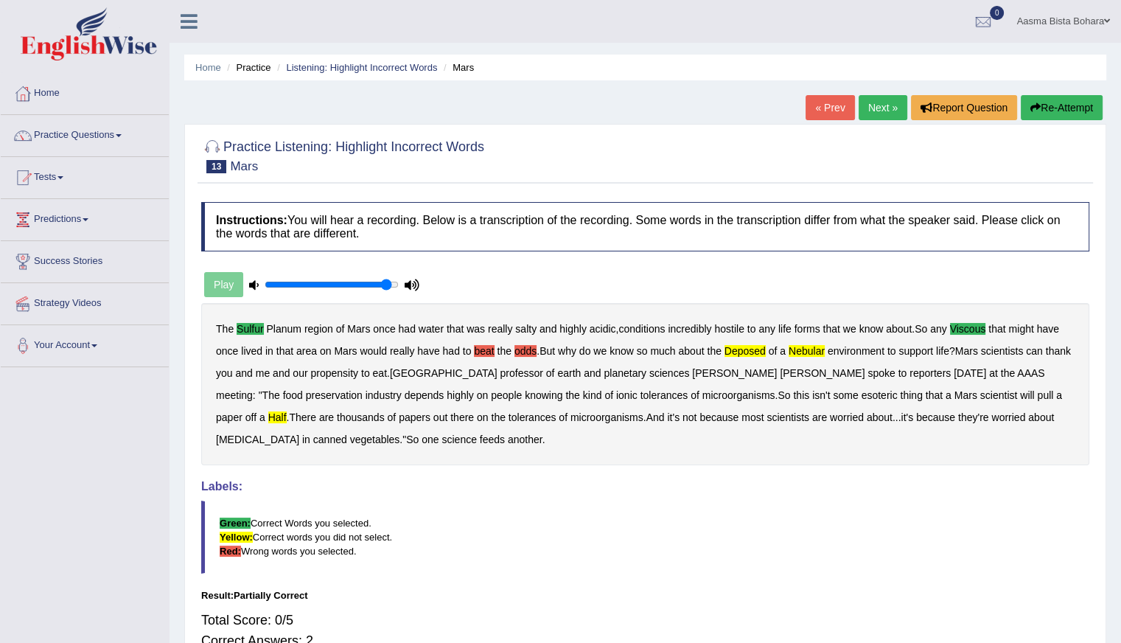
click at [1036, 104] on icon "button" at bounding box center [1036, 107] width 10 height 10
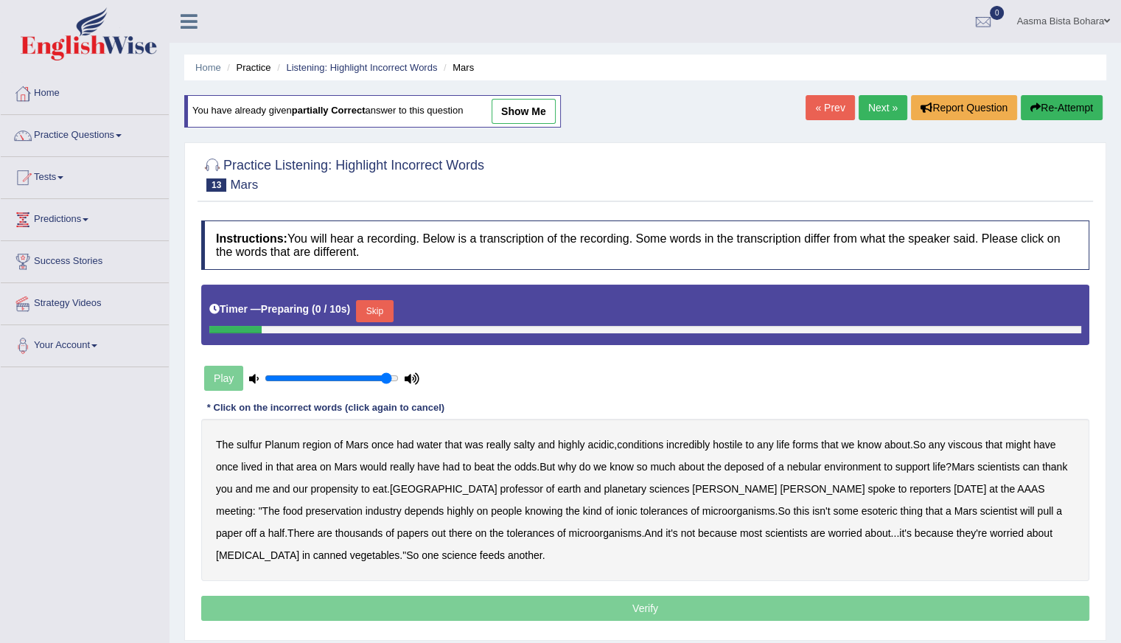
click at [383, 304] on button "Skip" at bounding box center [374, 311] width 37 height 22
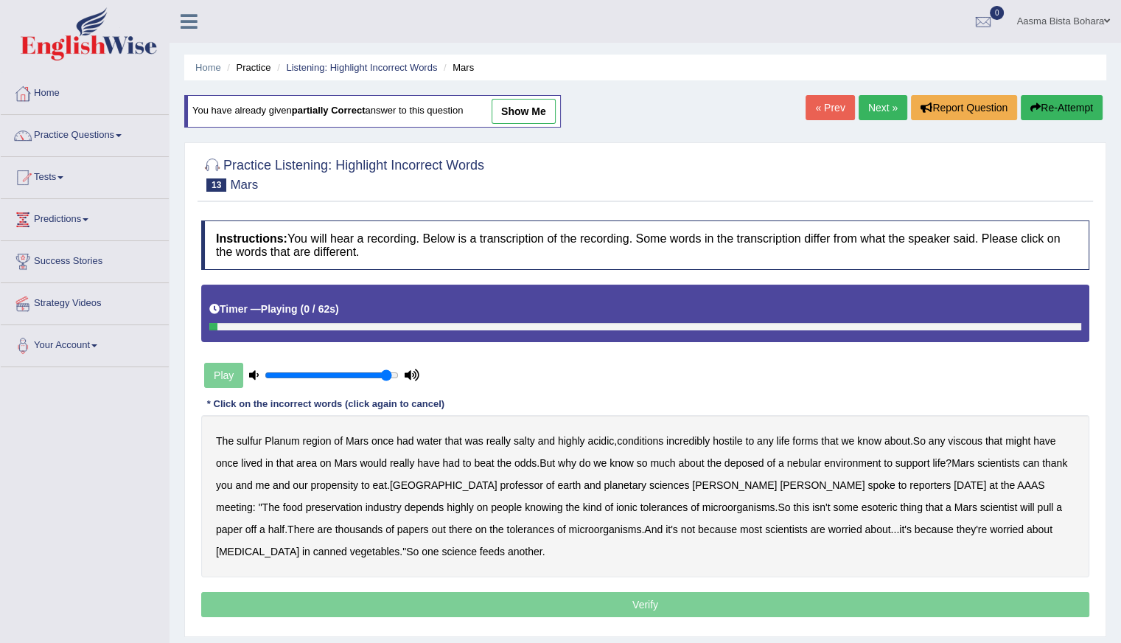
click at [279, 437] on b "Planum" at bounding box center [282, 441] width 35 height 12
click at [276, 437] on b "Planum" at bounding box center [282, 441] width 35 height 12
click at [247, 435] on b "sulfur" at bounding box center [249, 441] width 25 height 12
click at [969, 440] on b "viscous" at bounding box center [965, 441] width 35 height 12
click at [1042, 108] on button "Re-Attempt" at bounding box center [1062, 107] width 82 height 25
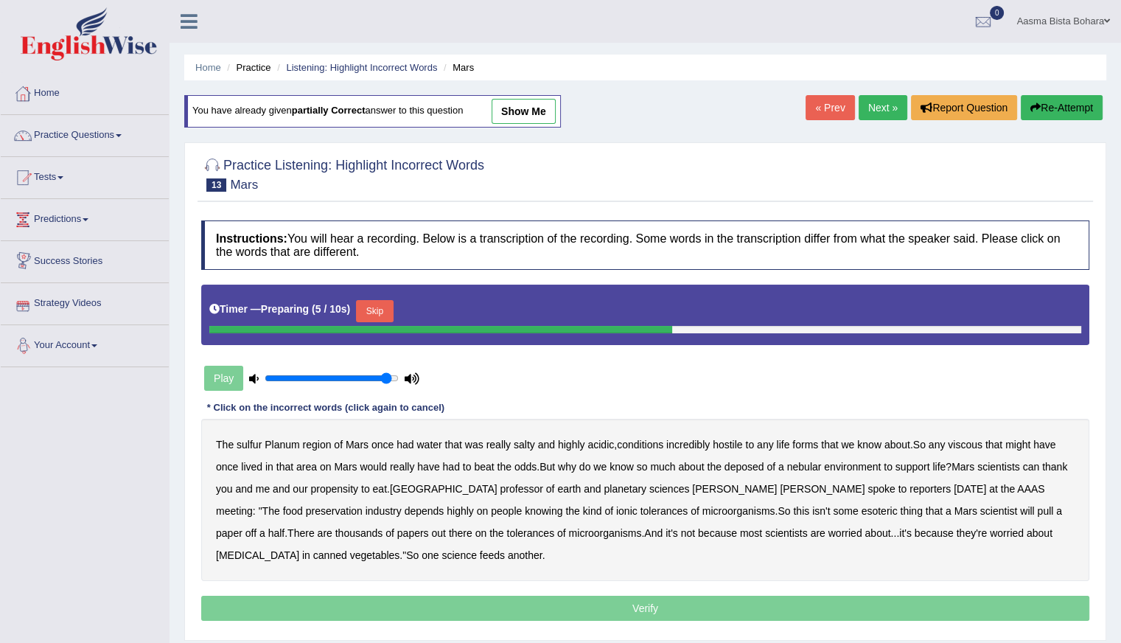
click at [366, 302] on button "Skip" at bounding box center [374, 311] width 37 height 22
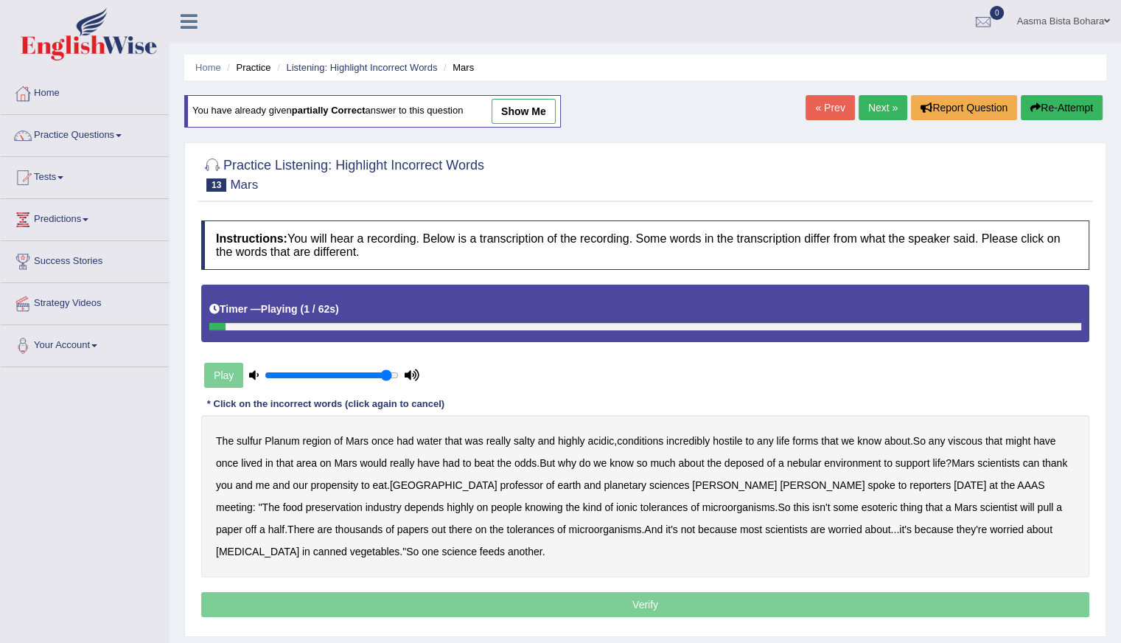
click at [245, 438] on b "sulfur" at bounding box center [249, 441] width 25 height 12
click at [974, 442] on b "viscous" at bounding box center [965, 441] width 35 height 12
click at [742, 461] on b "deposed" at bounding box center [745, 463] width 40 height 12
click at [813, 457] on b "nebular" at bounding box center [804, 463] width 35 height 12
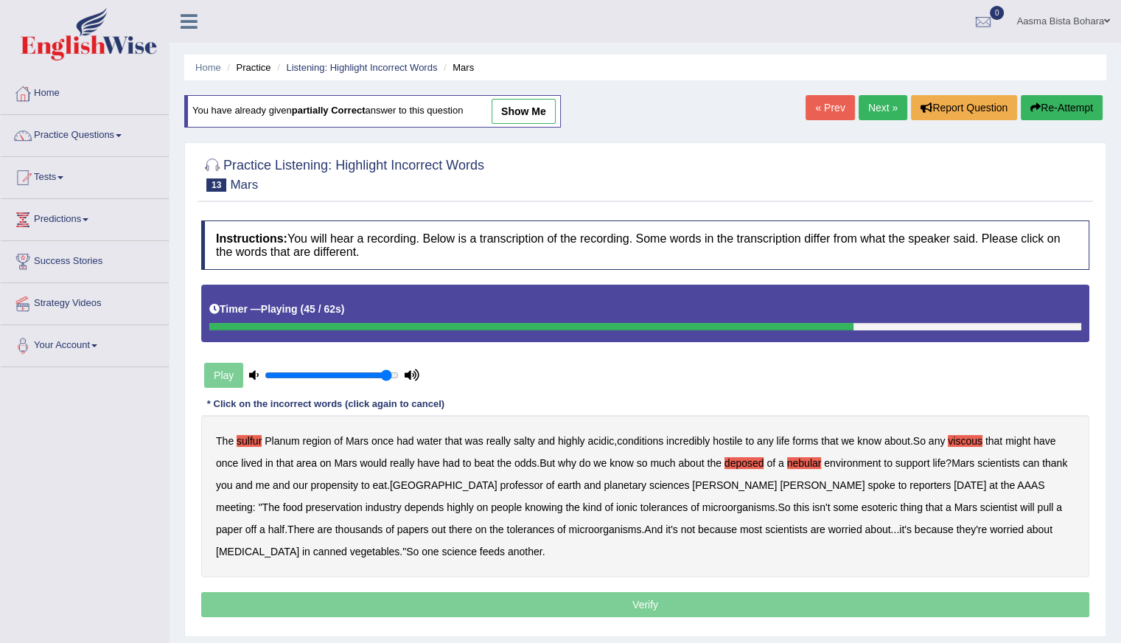
click at [285, 523] on b "half" at bounding box center [276, 529] width 17 height 12
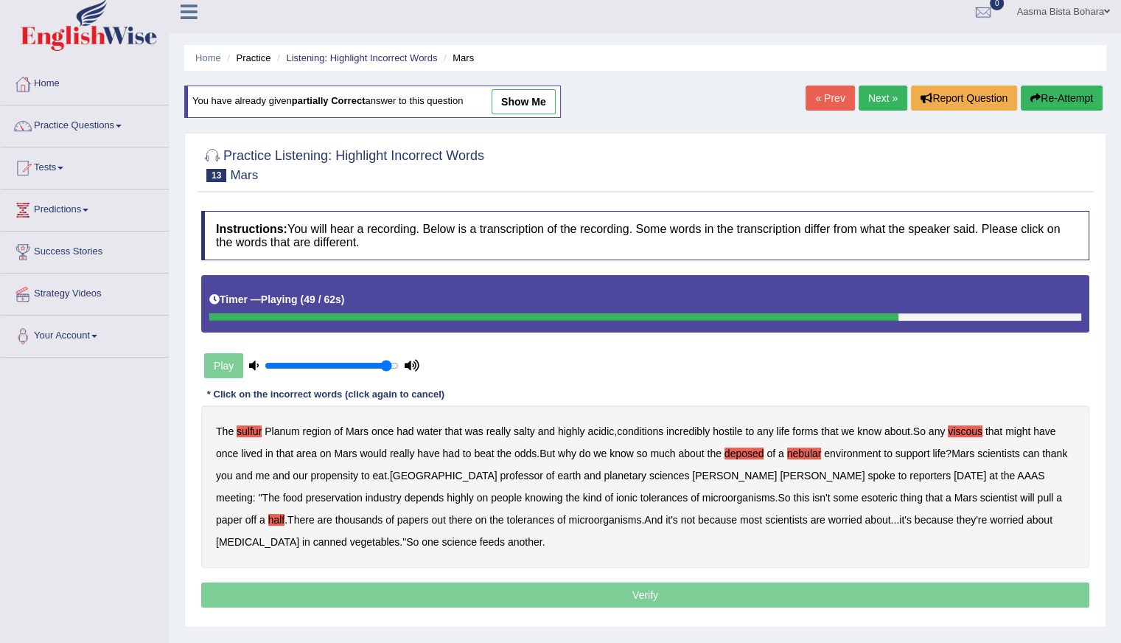
scroll to position [131, 0]
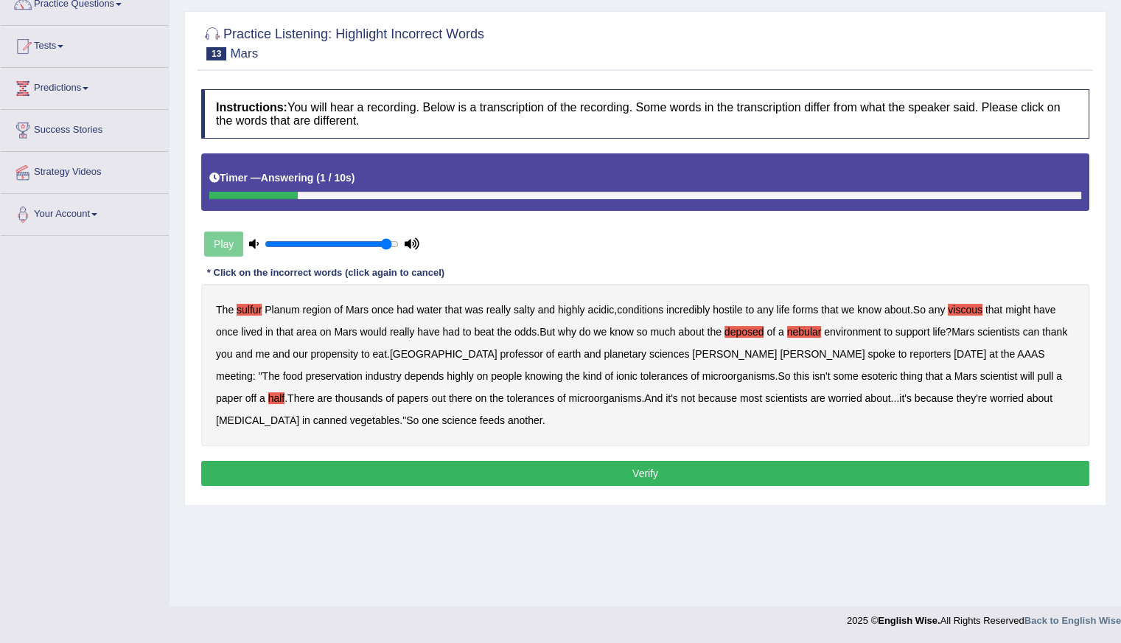
click at [606, 475] on button "Verify" at bounding box center [645, 473] width 888 height 25
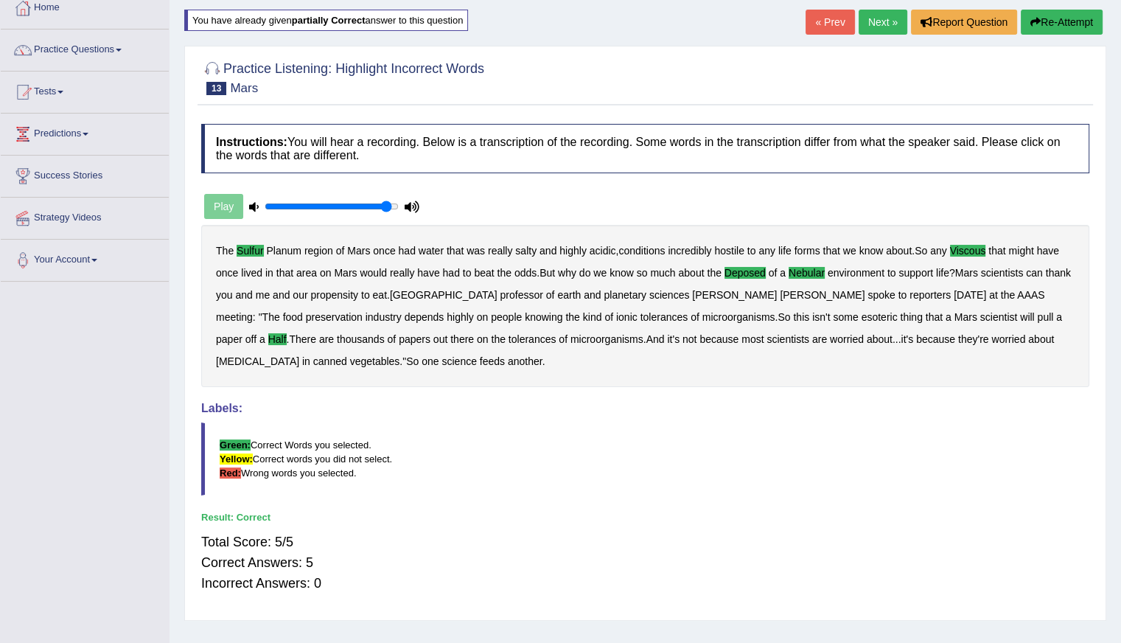
scroll to position [0, 0]
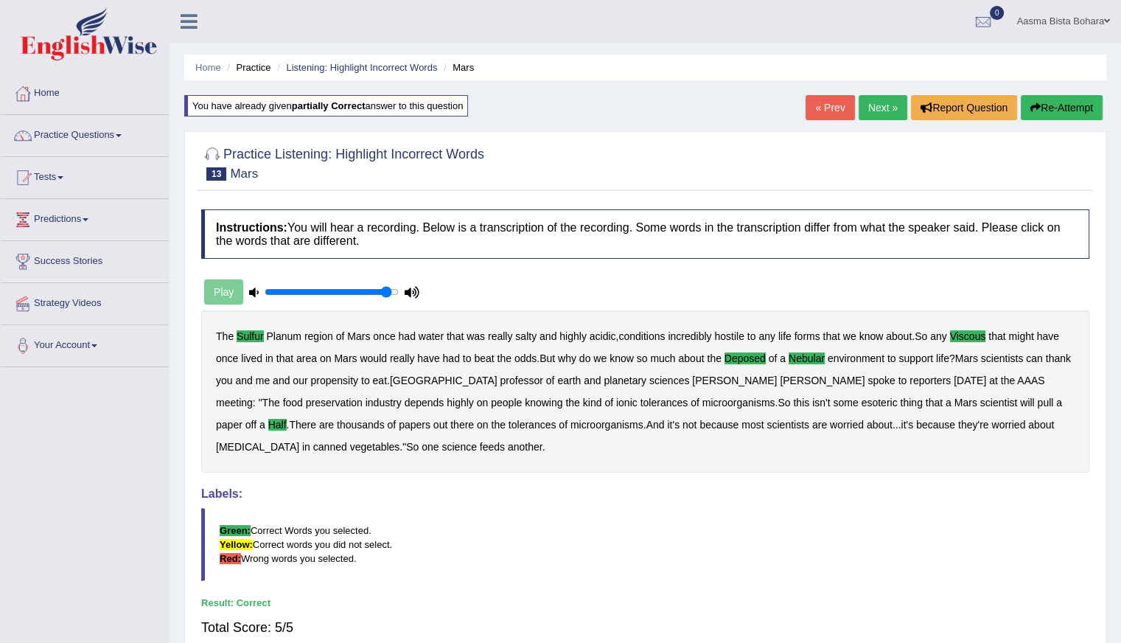
click at [877, 111] on link "Next »" at bounding box center [883, 107] width 49 height 25
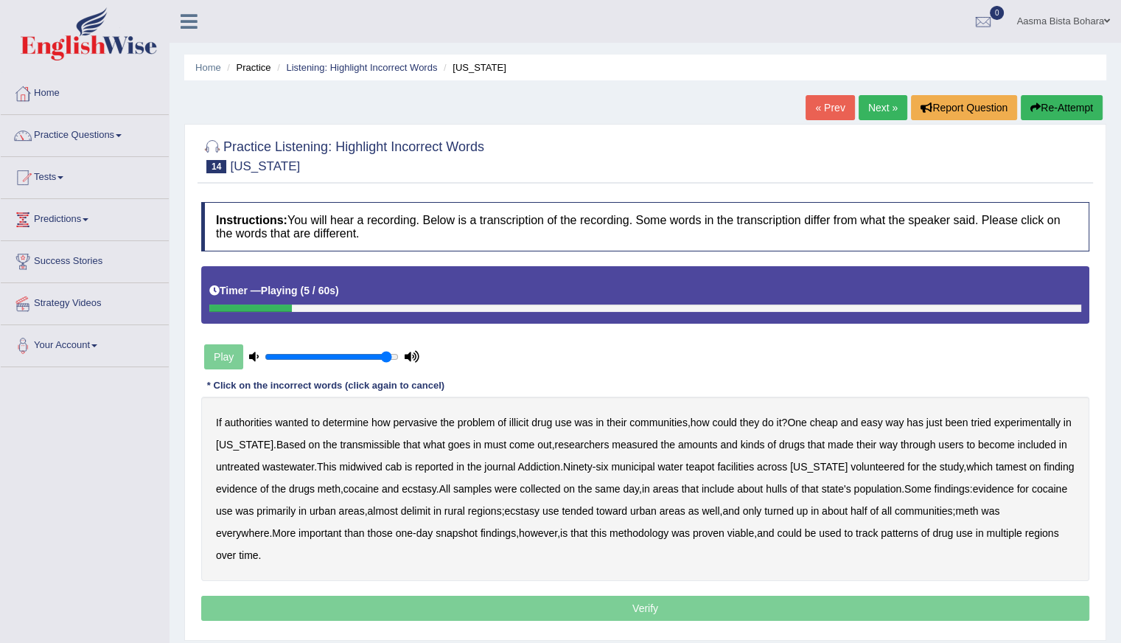
click at [1035, 97] on button "Re-Attempt" at bounding box center [1062, 107] width 82 height 25
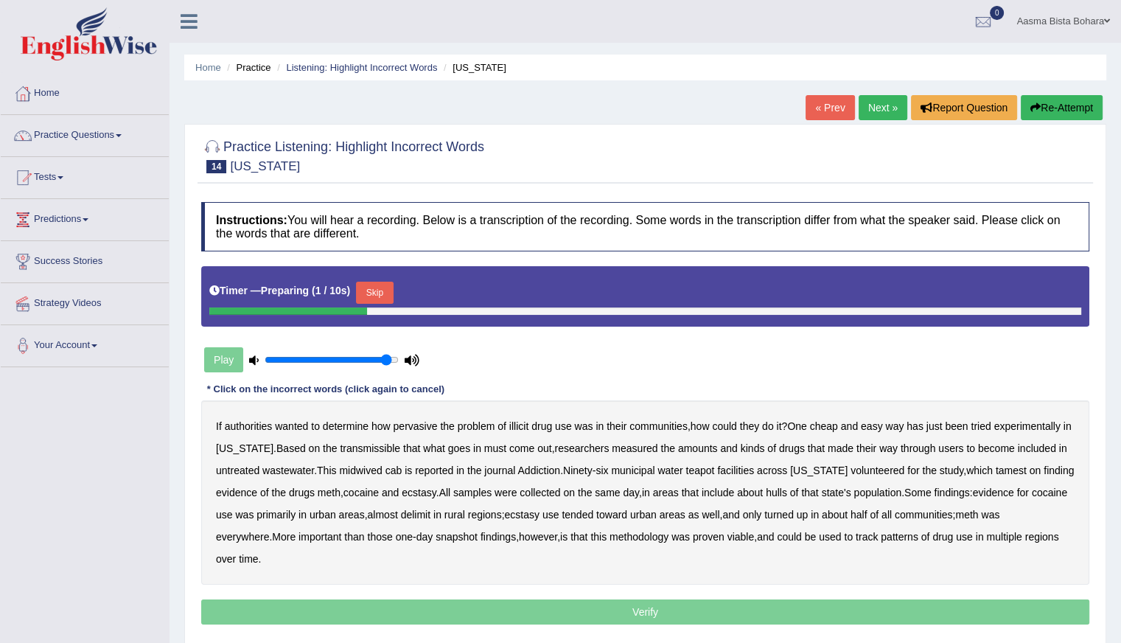
click at [383, 290] on button "Skip" at bounding box center [374, 293] width 37 height 22
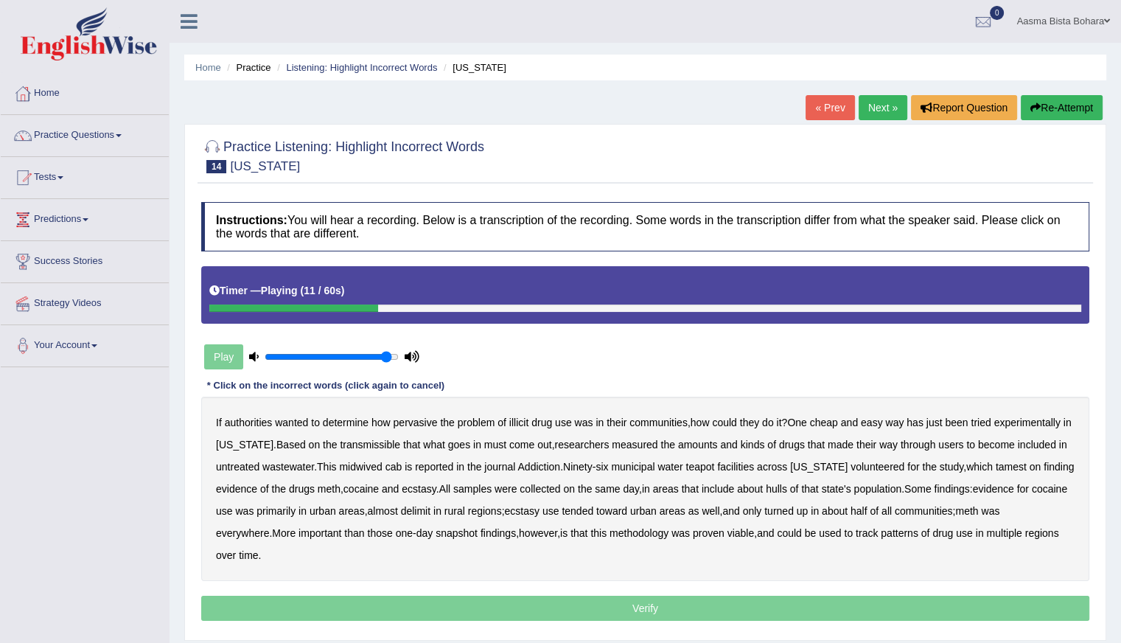
click at [352, 444] on b "transmissible" at bounding box center [370, 445] width 60 height 12
click at [375, 464] on b "midwived" at bounding box center [360, 467] width 43 height 12
click at [996, 470] on b "tamest" at bounding box center [1011, 467] width 31 height 12
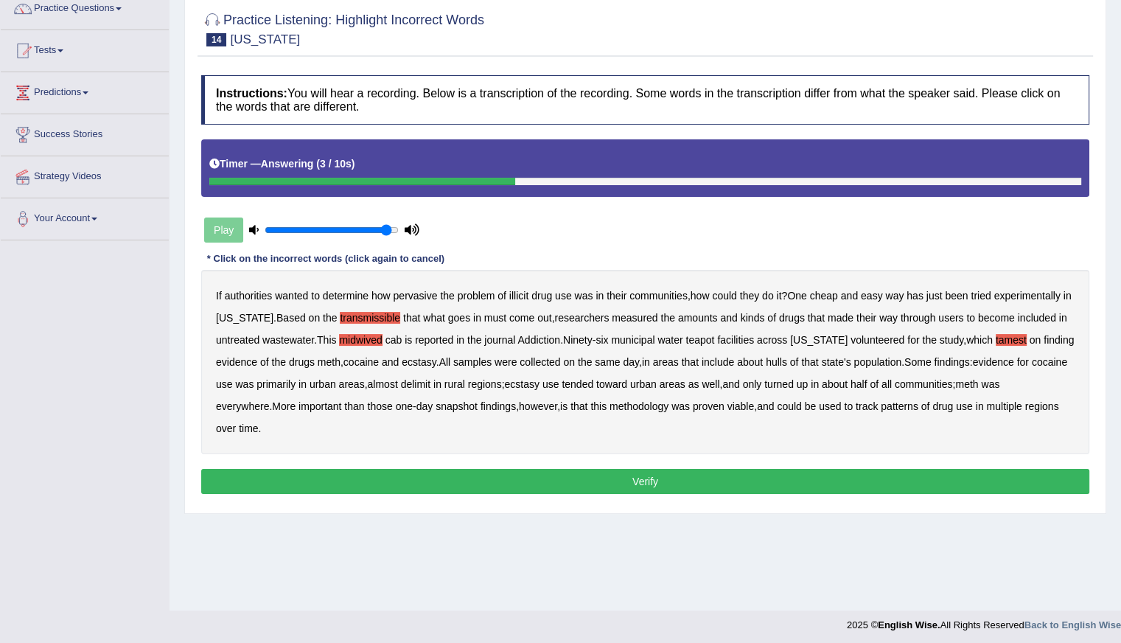
scroll to position [131, 0]
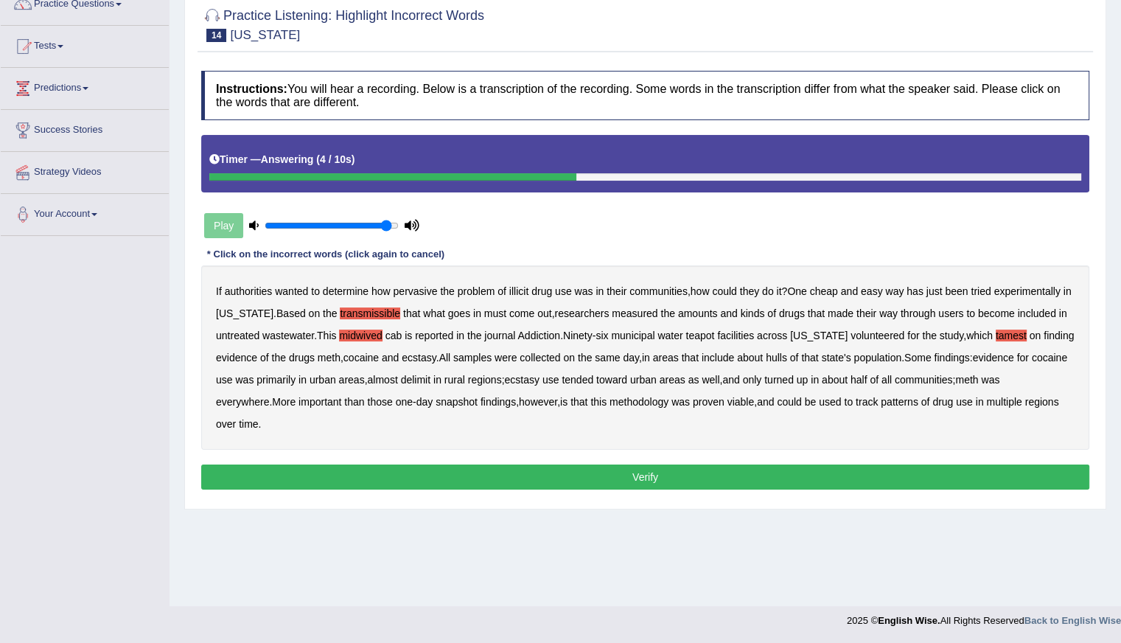
click at [582, 478] on button "Verify" at bounding box center [645, 476] width 888 height 25
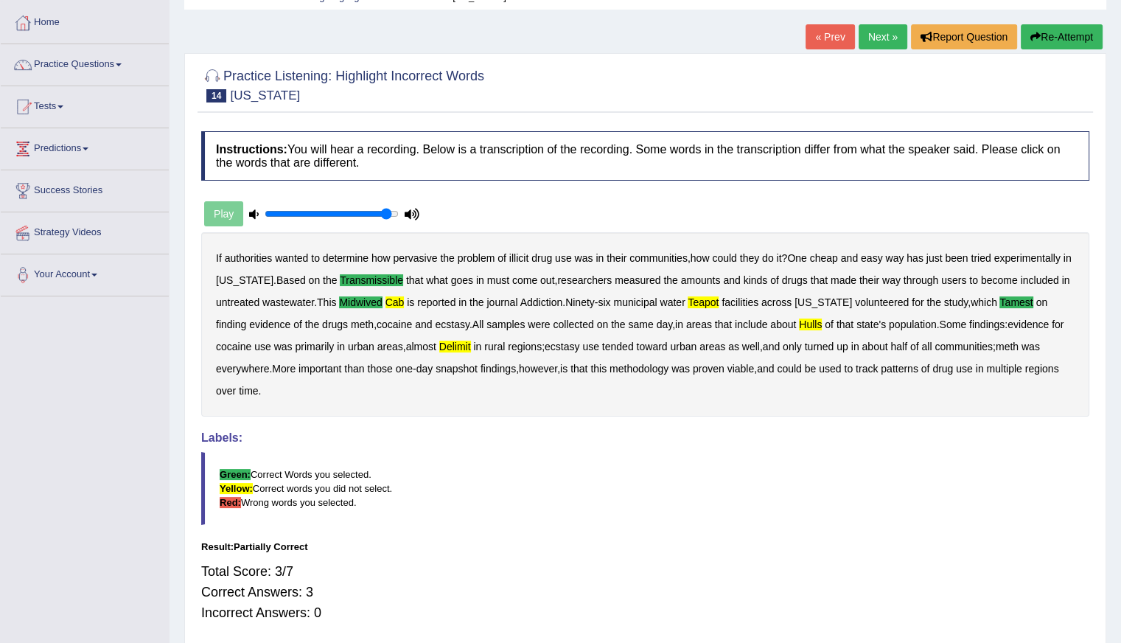
scroll to position [0, 0]
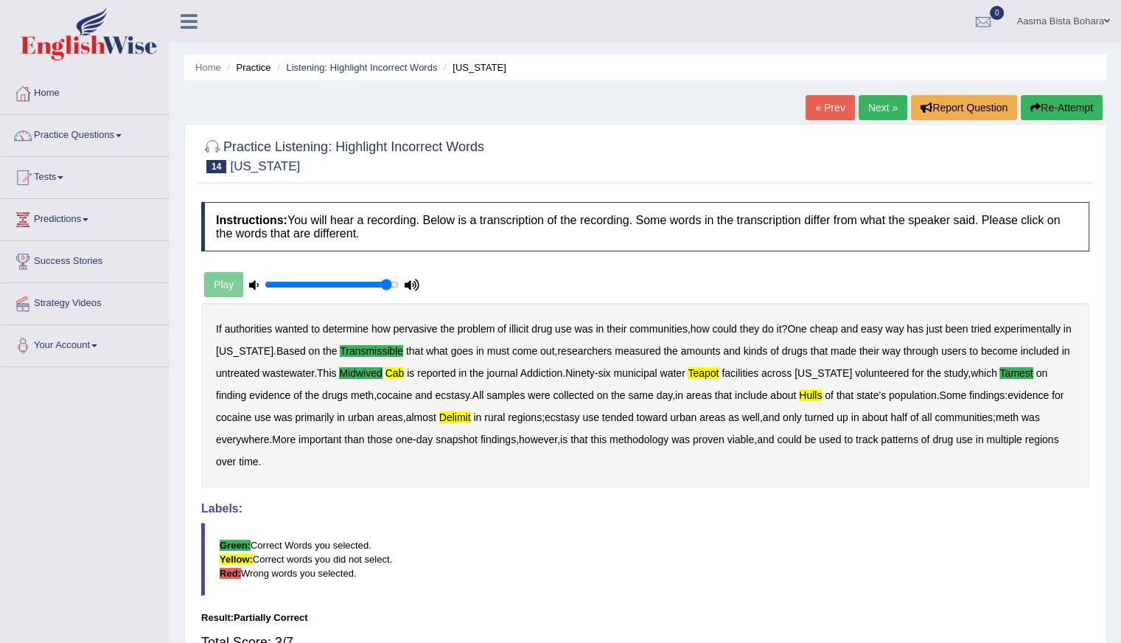
click at [1056, 94] on div "Home Practice Listening: Highlight Incorrect Words Oregon « Prev Next » Report …" at bounding box center [646, 368] width 952 height 737
click at [1063, 111] on button "Re-Attempt" at bounding box center [1062, 107] width 82 height 25
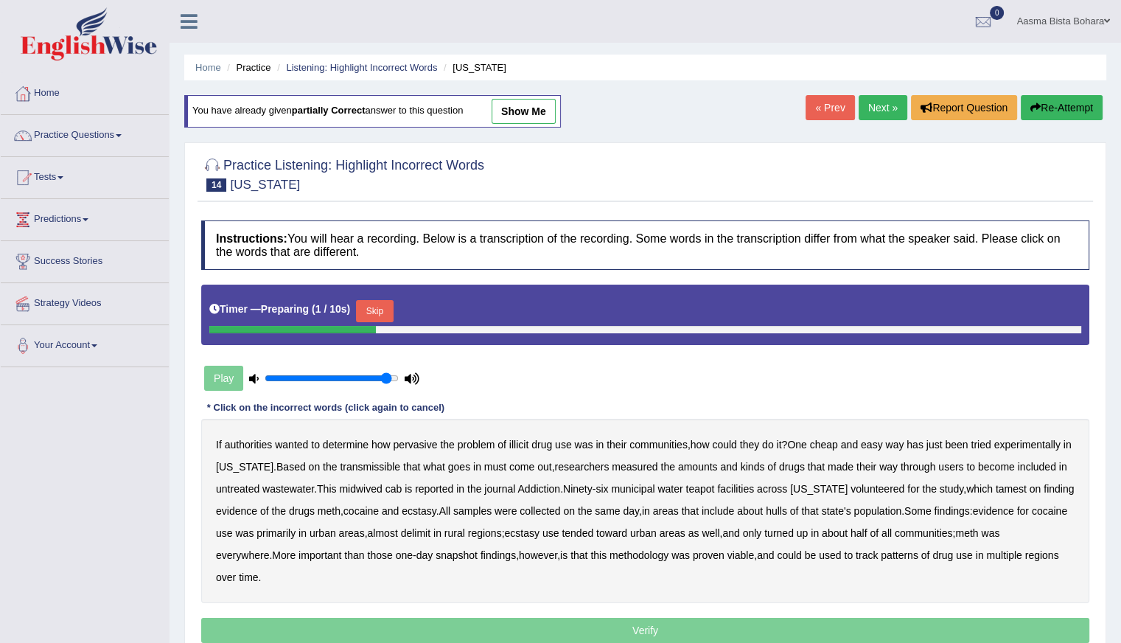
click at [374, 308] on button "Skip" at bounding box center [374, 311] width 37 height 22
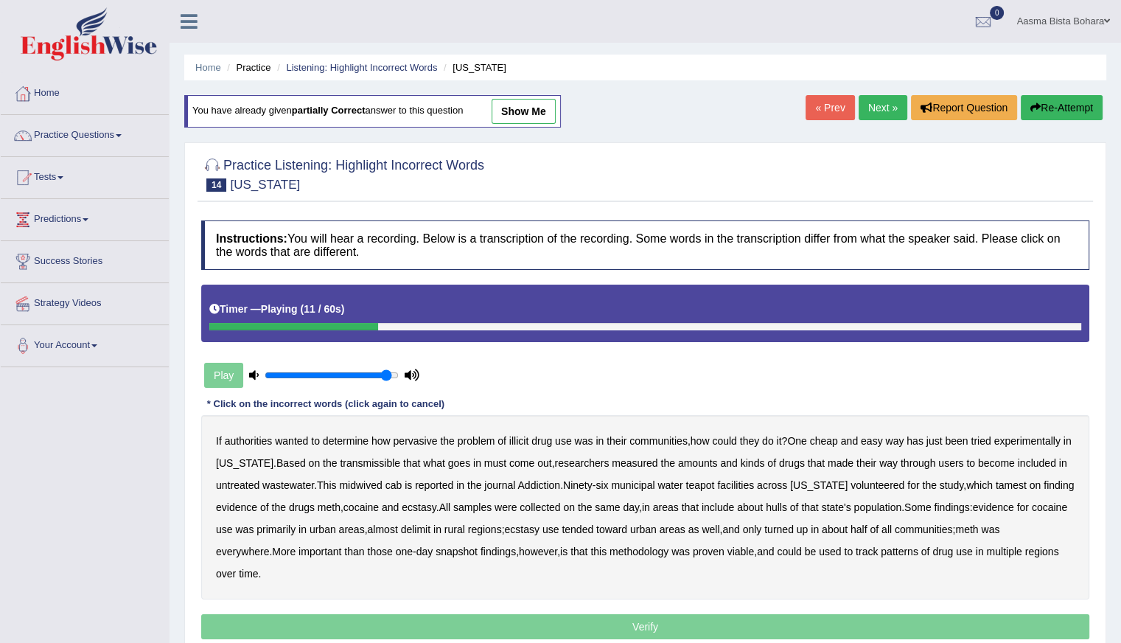
click at [374, 466] on b "transmissible" at bounding box center [370, 463] width 60 height 12
click at [1043, 103] on button "Re-Attempt" at bounding box center [1062, 107] width 82 height 25
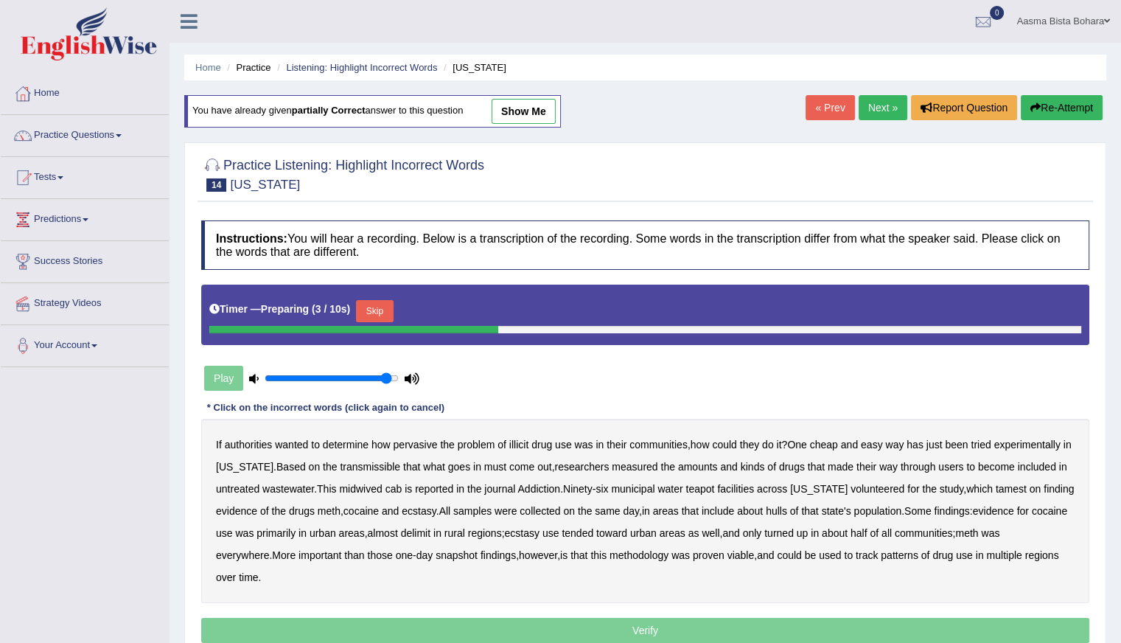
click at [390, 310] on button "Skip" at bounding box center [374, 311] width 37 height 22
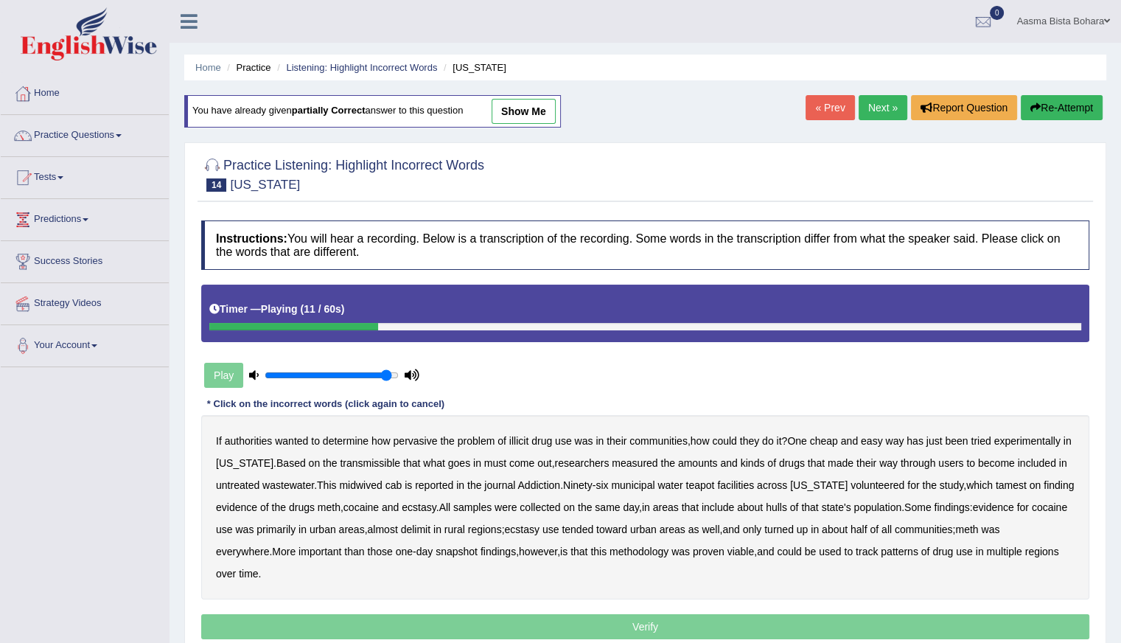
click at [350, 464] on b "transmissible" at bounding box center [370, 463] width 60 height 12
click at [363, 485] on b "midwived" at bounding box center [360, 485] width 43 height 12
drag, startPoint x: 395, startPoint y: 478, endPoint x: 498, endPoint y: 484, distance: 103.4
click at [395, 479] on b "cab" at bounding box center [394, 485] width 17 height 12
click at [998, 484] on b "tamest" at bounding box center [1011, 485] width 31 height 12
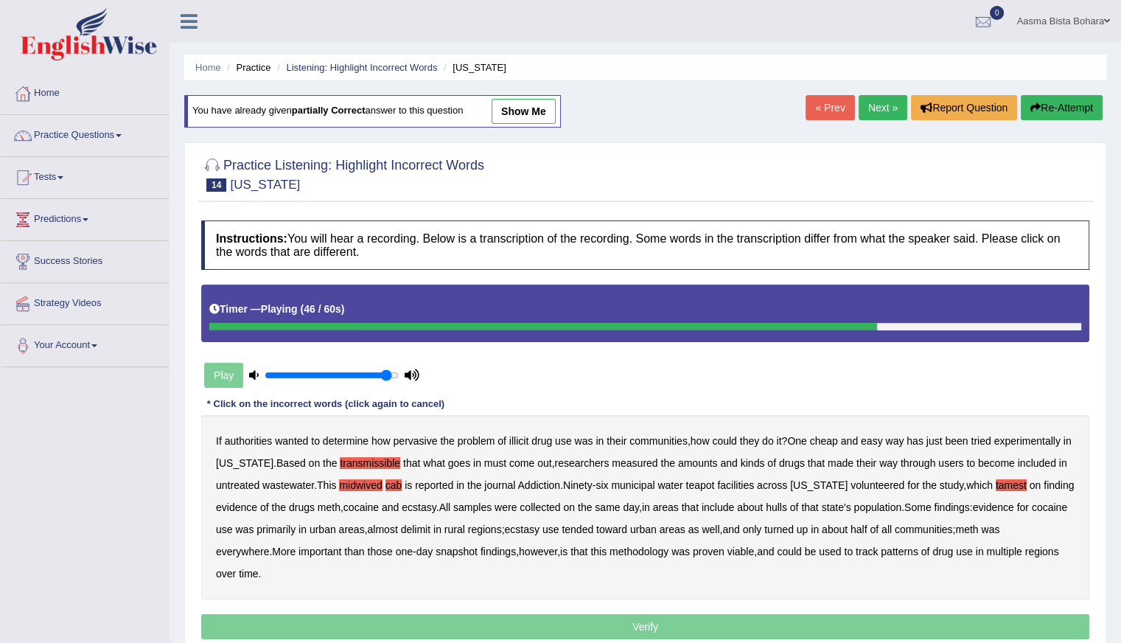
click at [431, 531] on b "delimit" at bounding box center [415, 529] width 29 height 12
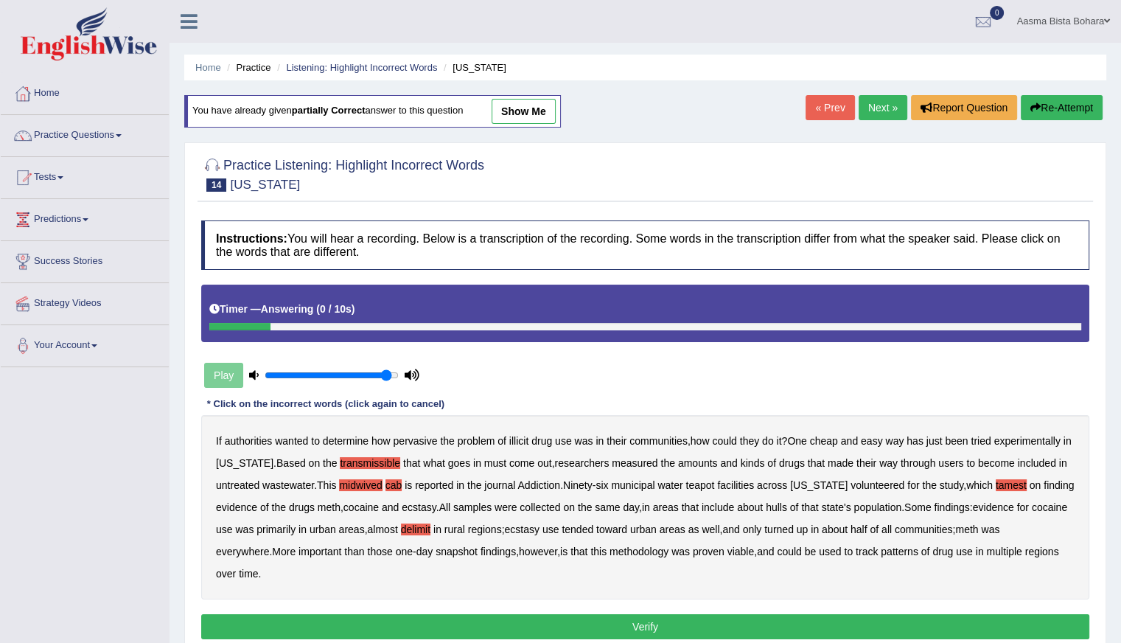
scroll to position [74, 0]
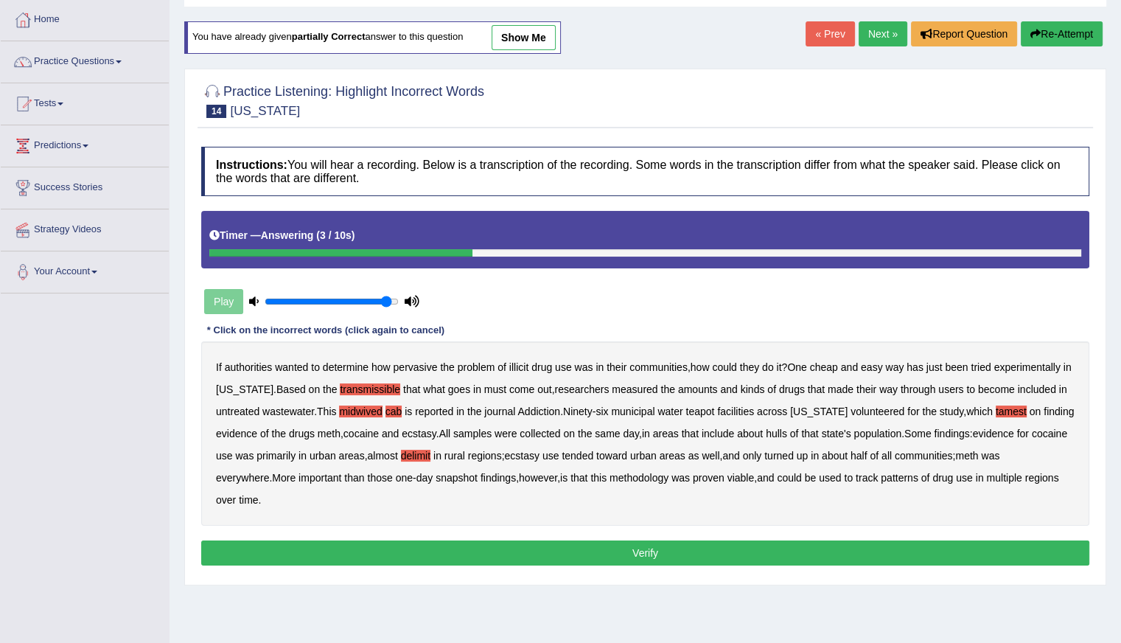
click at [655, 555] on button "Verify" at bounding box center [645, 552] width 888 height 25
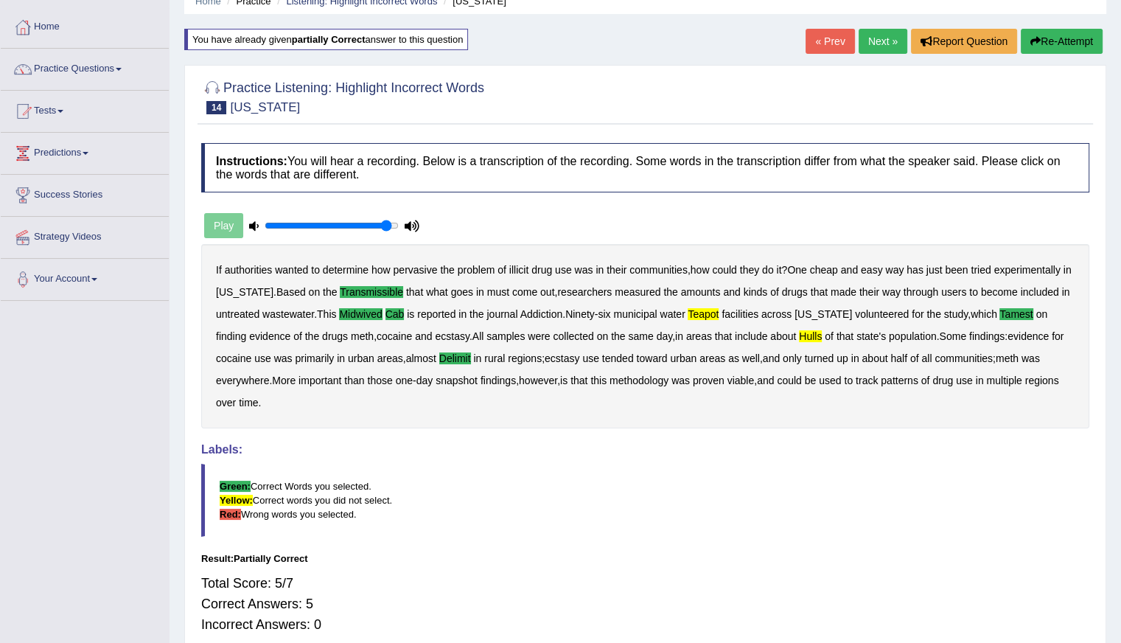
scroll to position [0, 0]
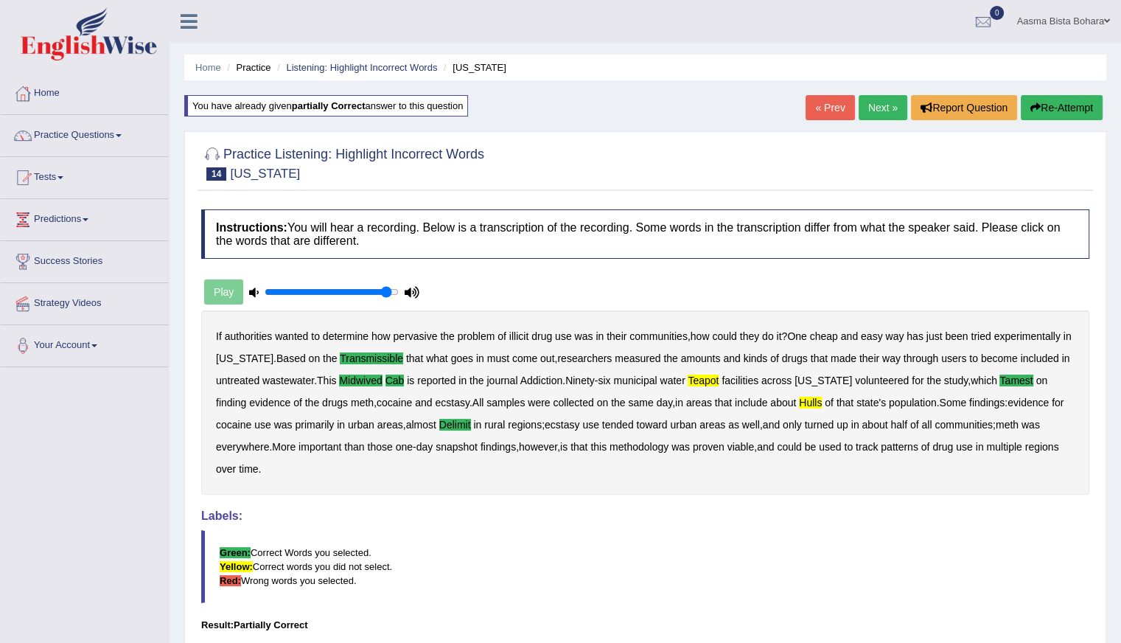
click at [870, 101] on link "Next »" at bounding box center [883, 107] width 49 height 25
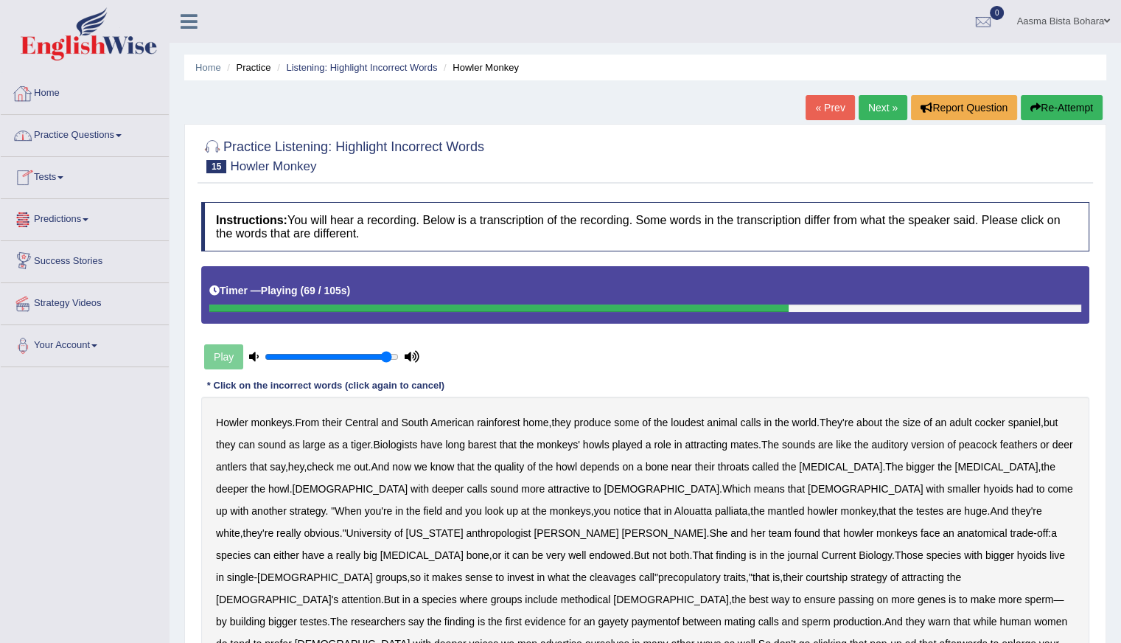
click at [62, 94] on link "Home" at bounding box center [85, 91] width 168 height 37
